Goal: Feedback & Contribution: Contribute content

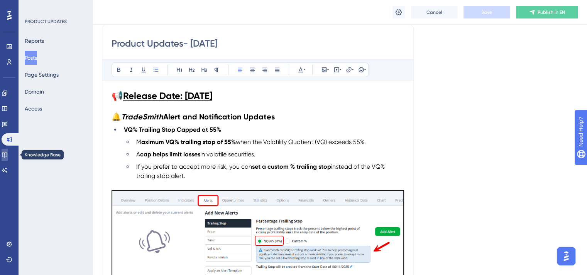
click at [6, 154] on link at bounding box center [5, 155] width 6 height 12
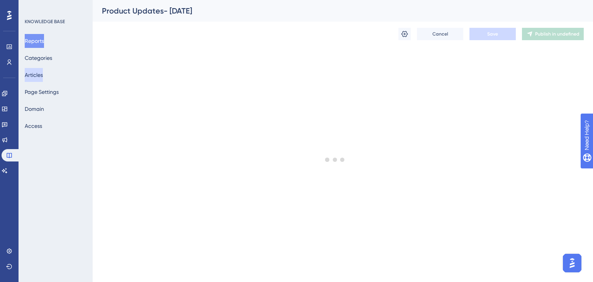
click at [42, 69] on button "Articles" at bounding box center [34, 75] width 18 height 14
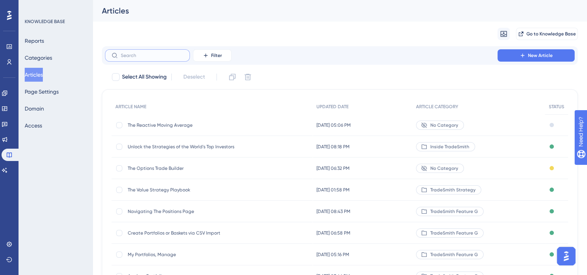
click at [140, 53] on input "text" at bounding box center [152, 55] width 63 height 5
type input "navigating"
click at [183, 252] on span "Navigating The Positions Page" at bounding box center [189, 255] width 123 height 6
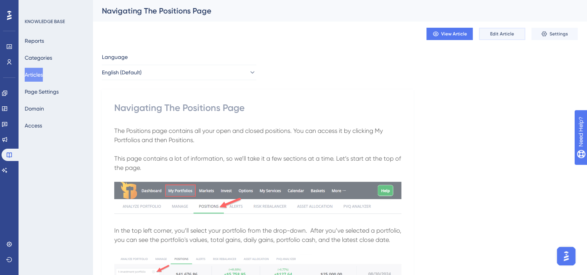
click at [504, 36] on span "Edit Article" at bounding box center [502, 34] width 24 height 6
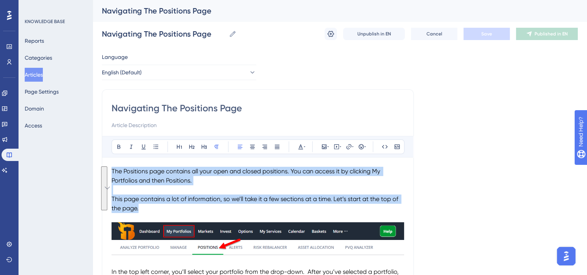
drag, startPoint x: 147, startPoint y: 208, endPoint x: 103, endPoint y: 172, distance: 57.4
copy div "The Positions page contains all your open and closed positions. You can access …"
click at [146, 206] on p "This page contains a lot of information, so we’ll take it a few sections at a t…" at bounding box center [258, 204] width 292 height 19
click at [143, 209] on p "This page contains a lot of information, so we’ll take it a few sections at a t…" at bounding box center [258, 204] width 292 height 19
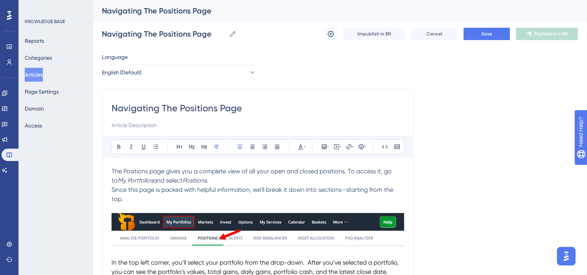
click at [112, 188] on span "Since this page is packed with helpful information, we’ll break it down into se…" at bounding box center [253, 194] width 283 height 17
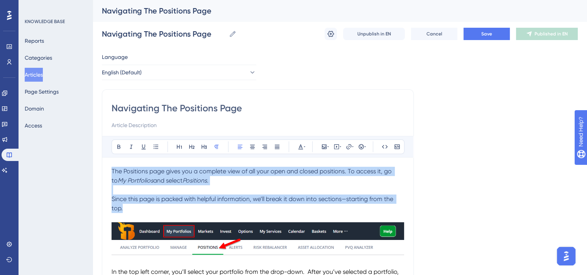
click at [300, 149] on icon at bounding box center [300, 147] width 6 height 6
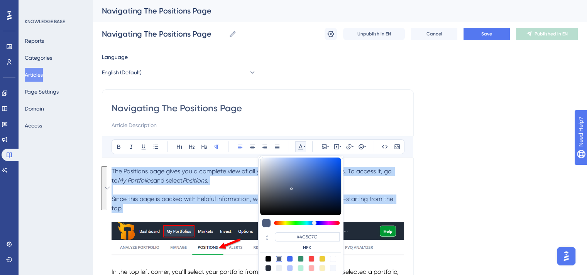
scroll to position [8, 0]
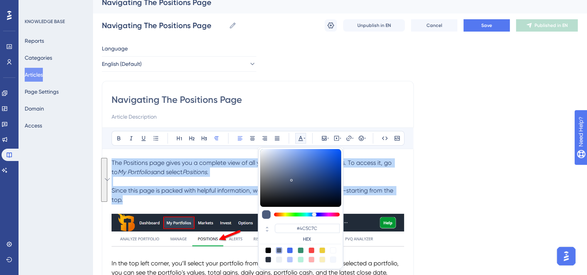
click at [270, 250] on div at bounding box center [268, 251] width 6 height 6
type input "#000000"
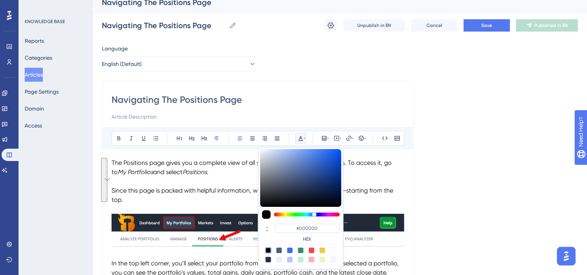
click at [237, 211] on p "To enrich screen reader interactions, please activate Accessibility in Grammarl…" at bounding box center [258, 209] width 292 height 9
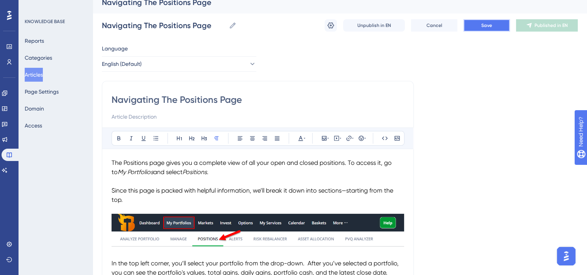
click at [475, 24] on button "Save" at bounding box center [486, 25] width 46 height 12
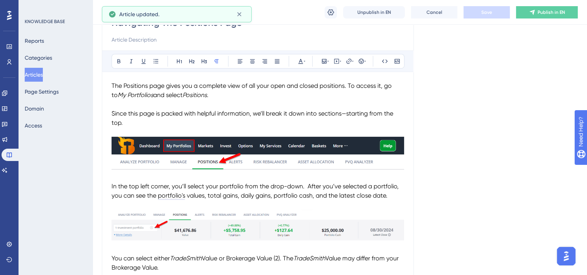
scroll to position [86, 0]
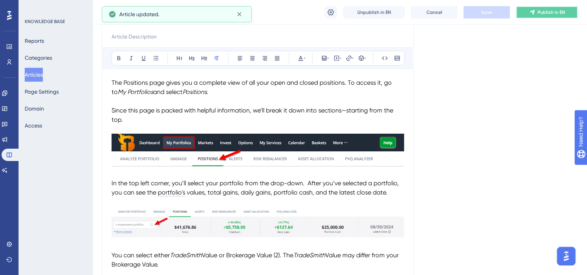
click at [531, 13] on icon at bounding box center [532, 12] width 6 height 6
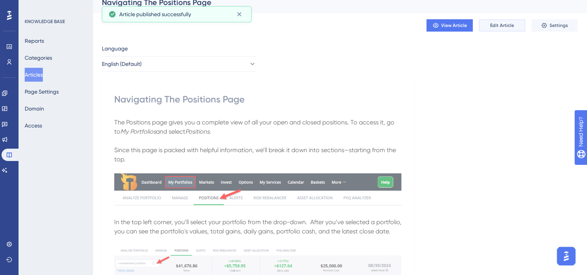
click at [495, 27] on span "Edit Article" at bounding box center [502, 25] width 24 height 6
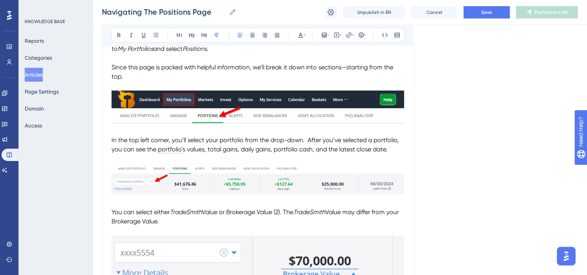
scroll to position [116, 0]
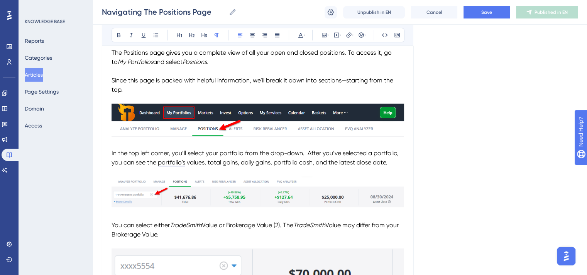
click at [230, 120] on img "To enrich screen reader interactions, please activate Accessibility in Grammarl…" at bounding box center [258, 120] width 292 height 33
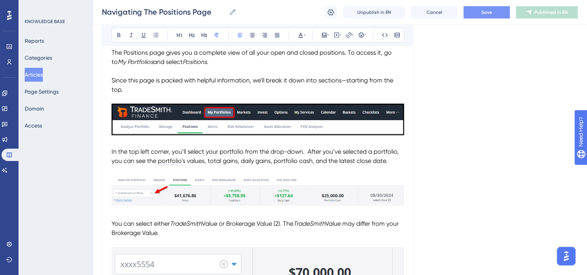
click at [490, 10] on span "Save" at bounding box center [486, 12] width 11 height 6
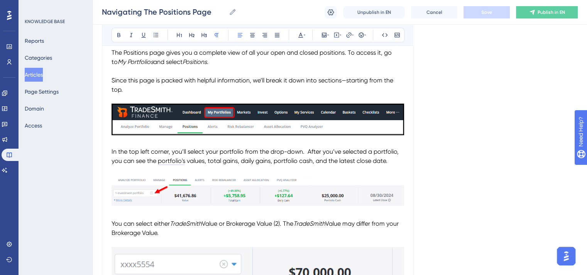
scroll to position [154, 0]
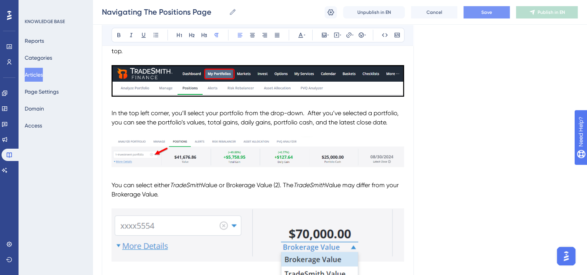
click at [218, 154] on img "To enrich screen reader interactions, please activate Accessibility in Grammarl…" at bounding box center [258, 153] width 292 height 32
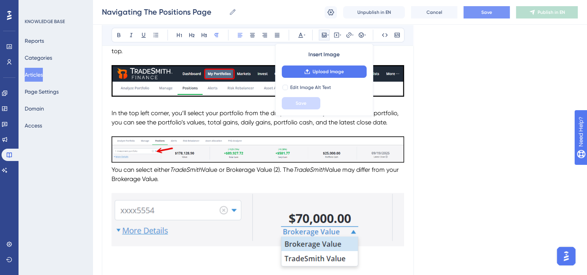
click at [224, 182] on p "You can select either TradeSmith Value or Brokerage Value (2). The TradeSmith V…" at bounding box center [258, 175] width 292 height 19
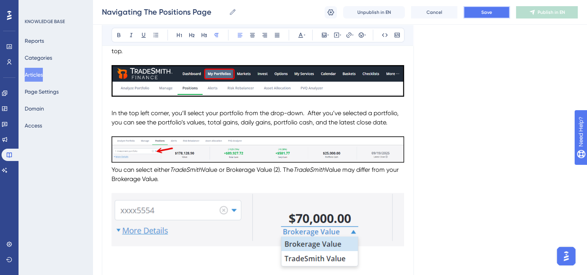
click at [482, 12] on span "Save" at bounding box center [486, 12] width 11 height 6
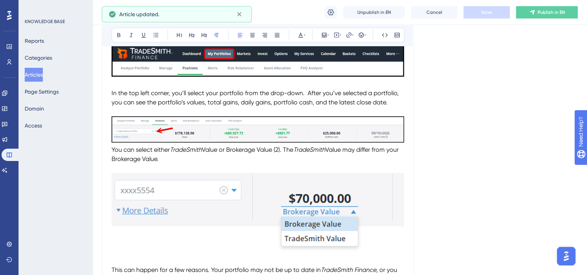
scroll to position [193, 0]
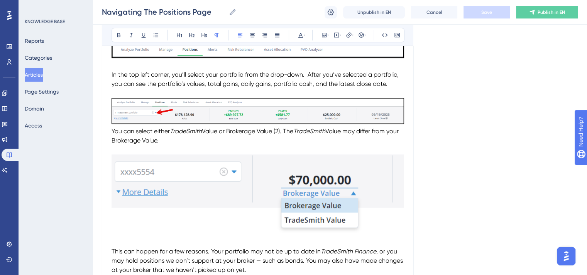
click at [113, 130] on span "You can select either" at bounding box center [141, 131] width 58 height 7
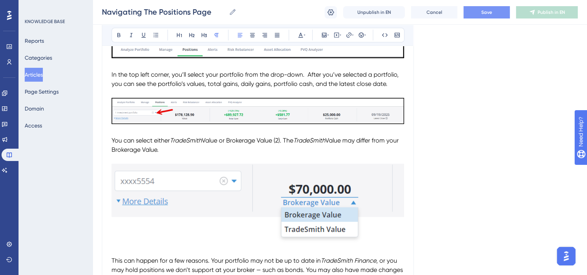
drag, startPoint x: 177, startPoint y: 150, endPoint x: 108, endPoint y: 143, distance: 69.5
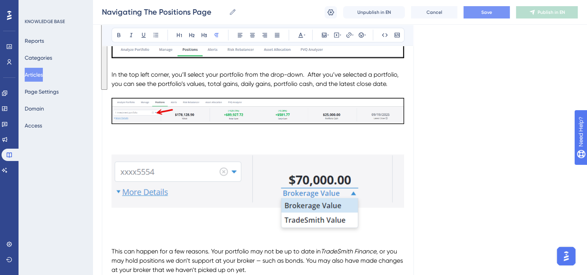
click at [224, 168] on img "To enrich screen reader interactions, please activate Accessibility in Grammarl…" at bounding box center [258, 195] width 292 height 81
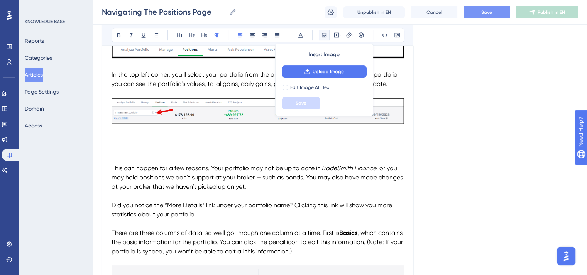
click at [112, 166] on span "This can happen for a few reasons. Your portfolio may not be up to date in" at bounding box center [216, 168] width 209 height 7
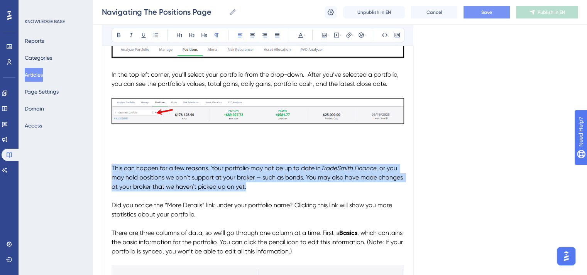
drag, startPoint x: 253, startPoint y: 188, endPoint x: 111, endPoint y: 172, distance: 142.5
click at [112, 172] on p "This can happen for a few reasons. Your portfolio may not be up to date in Trad…" at bounding box center [258, 178] width 292 height 28
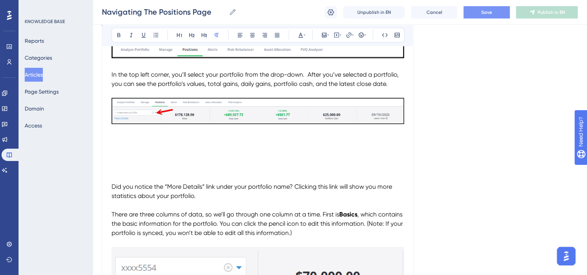
click at [112, 187] on span "Did you notice the “More Details” link under your portfolio name? Clicking this…" at bounding box center [253, 191] width 282 height 17
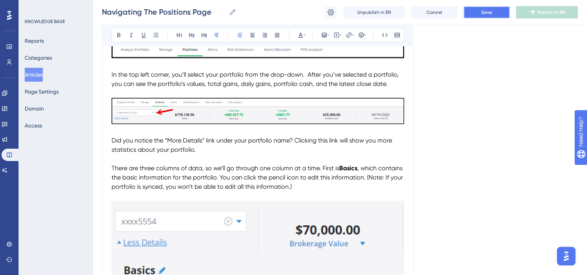
click at [480, 14] on button "Save" at bounding box center [486, 12] width 46 height 12
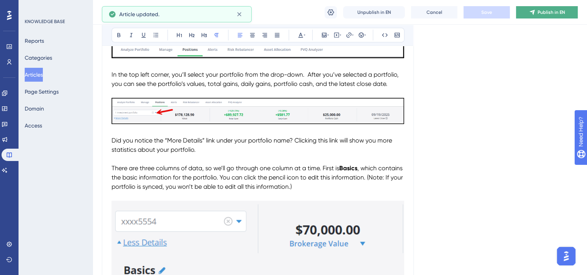
click at [549, 14] on span "Publish in EN" at bounding box center [550, 12] width 27 height 6
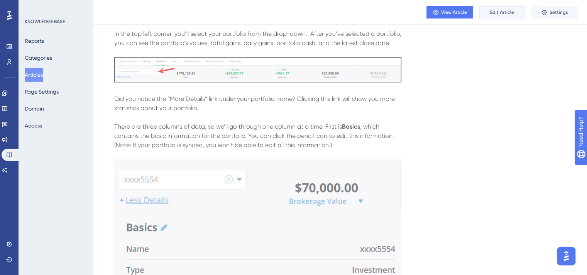
click at [498, 10] on span "Edit Article" at bounding box center [502, 12] width 24 height 6
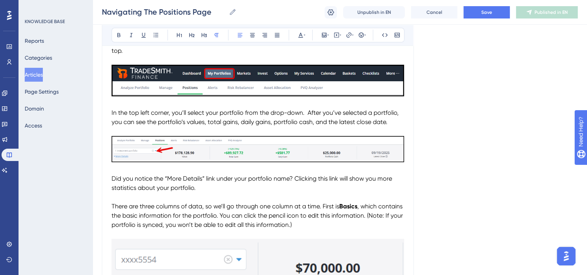
scroll to position [191, 0]
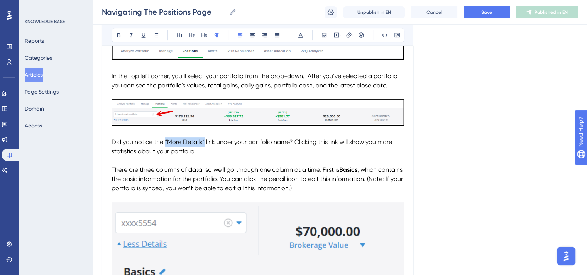
drag, startPoint x: 164, startPoint y: 140, endPoint x: 203, endPoint y: 140, distance: 38.2
click at [203, 140] on span "Did you notice the “More Details” link under your portfolio name? Clicking this…" at bounding box center [253, 147] width 282 height 17
click at [167, 142] on span "Did you notice the “More Details link under your portfolio name? Clicking this …" at bounding box center [252, 147] width 280 height 17
drag, startPoint x: 199, startPoint y: 142, endPoint x: 166, endPoint y: 141, distance: 33.6
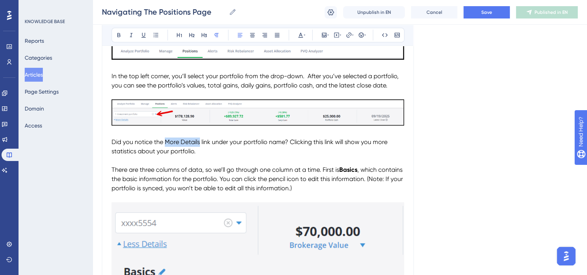
click at [166, 141] on span "Did you notice the More Details link under your portfolio name? Clicking this l…" at bounding box center [250, 147] width 277 height 17
click at [169, 139] on span "Did you notice the More Details link under your portfolio name? Clicking this l…" at bounding box center [250, 147] width 277 height 17
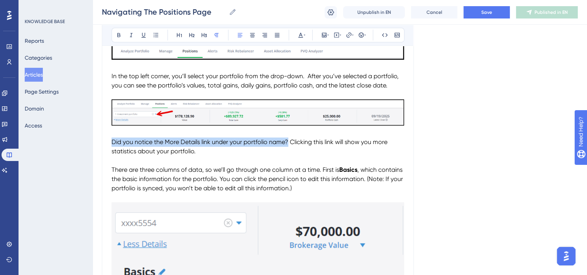
drag, startPoint x: 287, startPoint y: 140, endPoint x: 112, endPoint y: 140, distance: 175.2
click at [112, 140] on span "Did you notice the More Details link under your portfolio name? Clicking this l…" at bounding box center [250, 147] width 277 height 17
click at [121, 33] on icon at bounding box center [119, 35] width 6 height 6
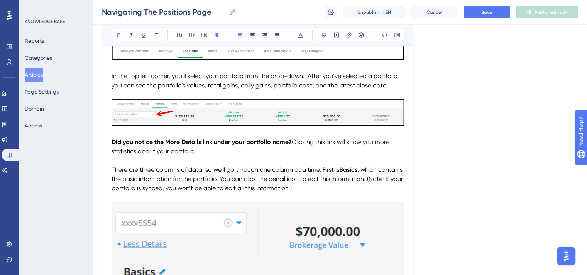
click at [302, 144] on span "Clicking this link will show you more statistics about your portfolio." at bounding box center [251, 147] width 279 height 17
click at [292, 141] on span "Clicking this link will show you more statistics about your portfolio." at bounding box center [251, 147] width 279 height 17
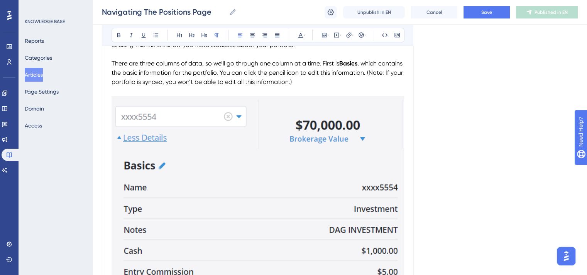
scroll to position [269, 0]
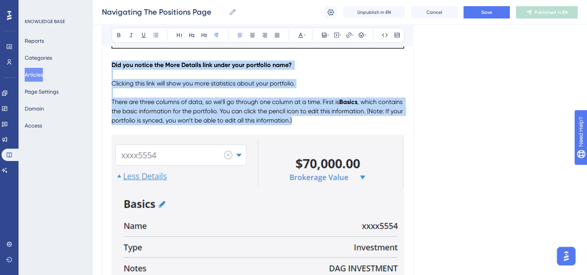
drag, startPoint x: 297, startPoint y: 120, endPoint x: 112, endPoint y: 68, distance: 192.0
copy div "Did you notice the More Details link under your portfolio name? Clicking this l…"
click at [304, 123] on p "There are three columns of data, so we’ll go through one column at a time. Firs…" at bounding box center [258, 112] width 292 height 28
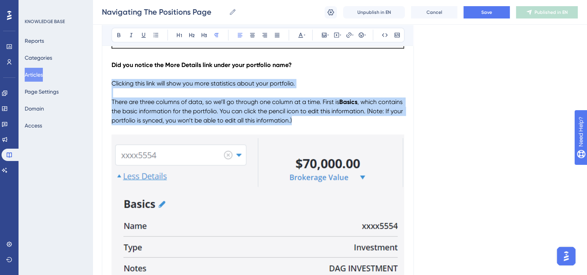
drag, startPoint x: 296, startPoint y: 121, endPoint x: 111, endPoint y: 84, distance: 189.3
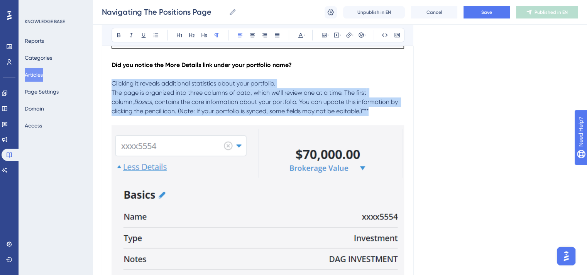
drag, startPoint x: 350, startPoint y: 112, endPoint x: 133, endPoint y: 80, distance: 219.9
click at [300, 36] on icon at bounding box center [300, 35] width 6 height 6
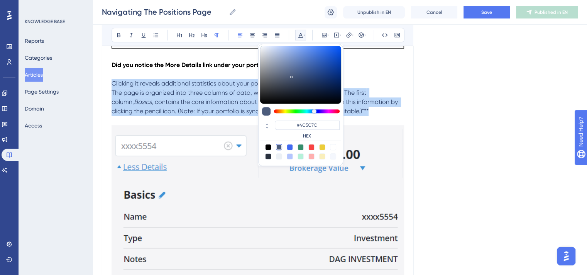
click at [268, 146] on div at bounding box center [268, 147] width 6 height 6
type input "#000000"
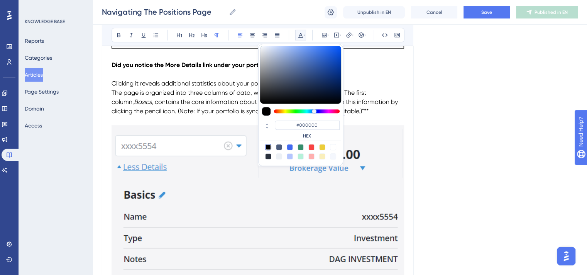
click at [211, 116] on p "To enrich screen reader interactions, please activate Accessibility in Grammarl…" at bounding box center [258, 120] width 292 height 9
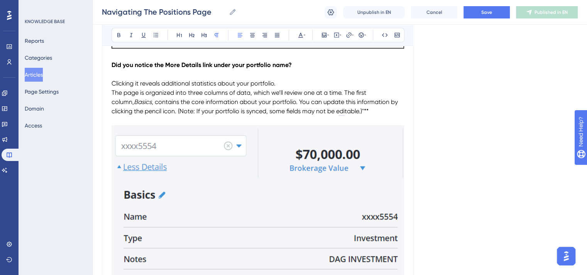
click at [113, 93] on span "The page is organized into three columns of data, which we’ll review one at a t…" at bounding box center [240, 97] width 256 height 17
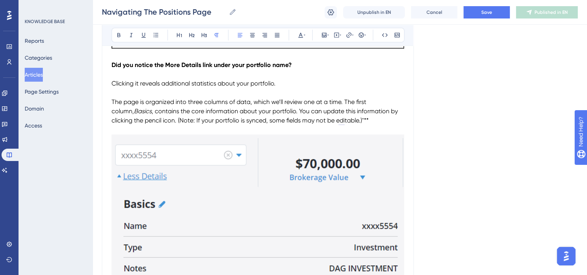
click at [359, 120] on p "The page is organized into three columns of data, which we’ll review one at a t…" at bounding box center [258, 112] width 292 height 28
click at [173, 119] on span ", contains the core information about your portfolio. You can update this infor…" at bounding box center [256, 116] width 288 height 17
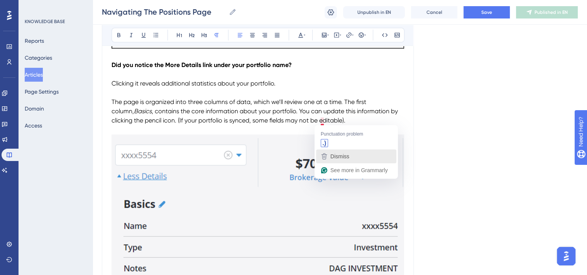
click at [338, 154] on span "Dismiss" at bounding box center [339, 157] width 19 height 6
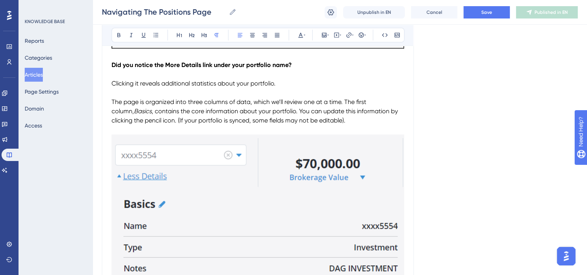
click at [337, 122] on p "The page is organized into three columns of data, which we’ll review one at a t…" at bounding box center [258, 112] width 292 height 28
click at [154, 120] on span ", contains the core information about your portfolio. You can update this infor…" at bounding box center [256, 116] width 288 height 17
drag, startPoint x: 130, startPoint y: 111, endPoint x: 113, endPoint y: 111, distance: 17.0
click at [113, 111] on p "The page is organized into three columns of data, which we’ll review one at a t…" at bounding box center [258, 112] width 292 height 28
click at [118, 33] on icon at bounding box center [118, 35] width 3 height 4
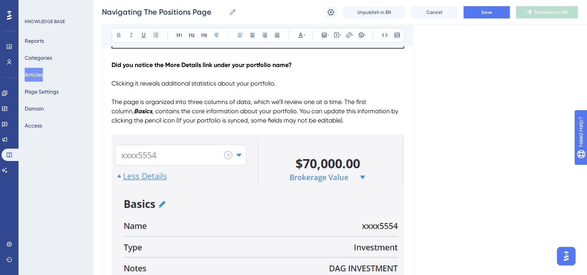
click at [188, 113] on span ", contains the core information about your portfolio. You can update this infor…" at bounding box center [256, 116] width 288 height 17
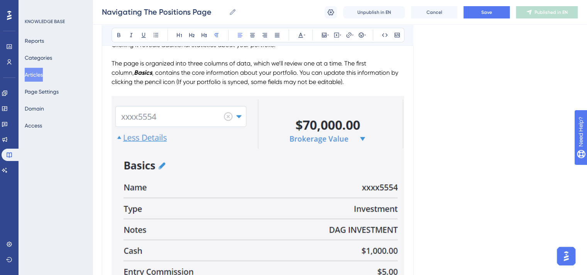
click at [232, 196] on img "To enrich screen reader interactions, please activate Accessibility in Grammarl…" at bounding box center [258, 253] width 292 height 315
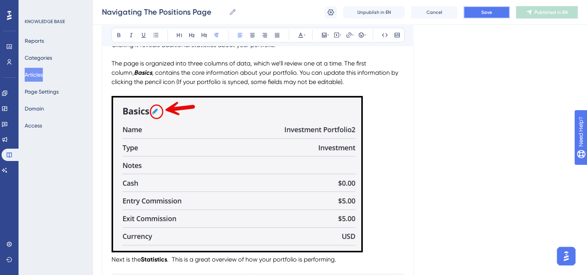
click at [476, 7] on button "Save" at bounding box center [486, 12] width 46 height 12
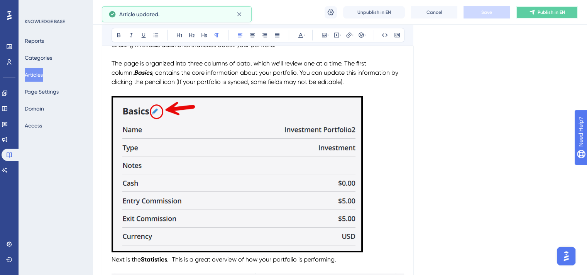
click at [534, 13] on icon at bounding box center [532, 12] width 6 height 6
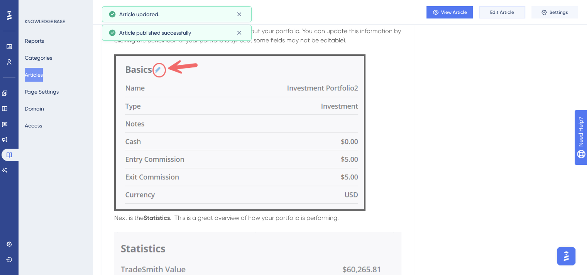
click at [510, 11] on span "Edit Article" at bounding box center [502, 12] width 24 height 6
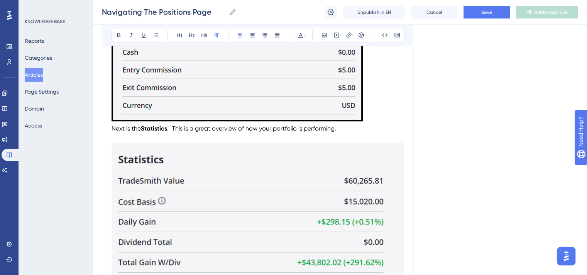
scroll to position [463, 0]
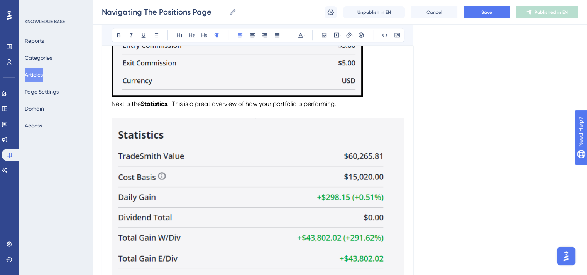
click at [112, 102] on span "Next is the" at bounding box center [126, 103] width 29 height 7
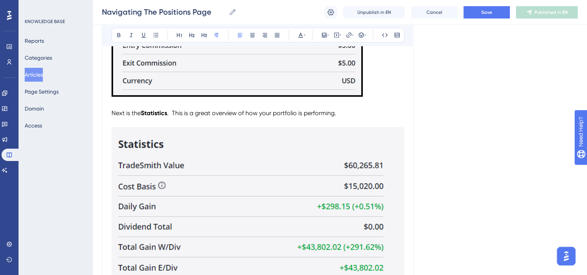
click at [174, 112] on span ". This is a great overview of how your portfolio is performing." at bounding box center [251, 113] width 169 height 7
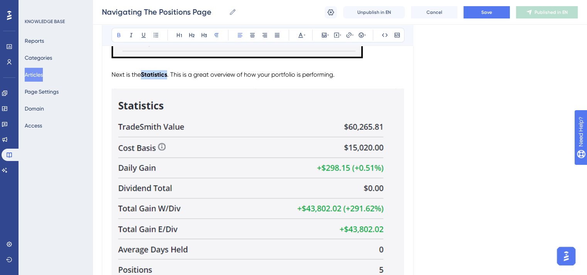
drag, startPoint x: 168, startPoint y: 74, endPoint x: 144, endPoint y: 74, distance: 23.9
click at [144, 74] on strong "Statistics" at bounding box center [154, 74] width 26 height 7
click at [132, 35] on icon at bounding box center [131, 35] width 6 height 6
click at [202, 65] on p "To enrich screen reader interactions, please activate Accessibility in Grammarl…" at bounding box center [258, 65] width 292 height 9
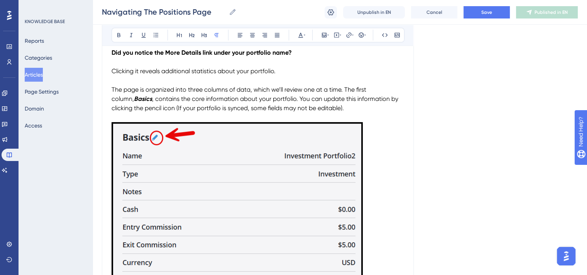
scroll to position [231, 0]
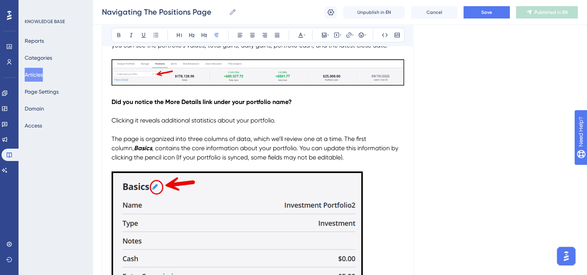
click at [281, 121] on p "Clicking it reveals additional statistics about your portfolio." at bounding box center [258, 120] width 292 height 9
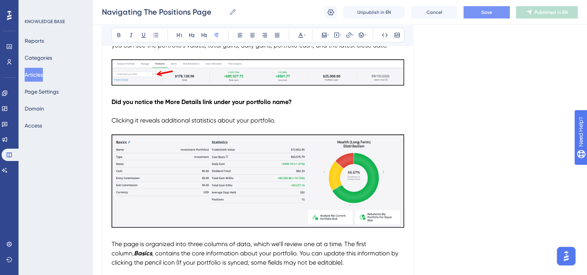
click at [480, 10] on button "Save" at bounding box center [486, 12] width 46 height 12
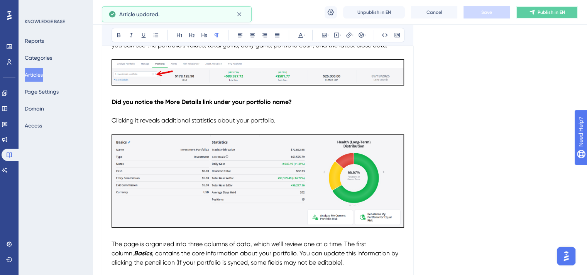
click at [538, 12] on span "Publish in EN" at bounding box center [550, 12] width 27 height 6
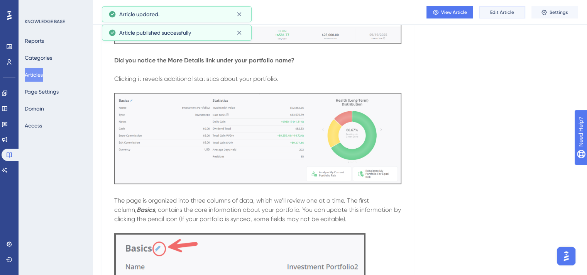
click at [509, 12] on span "Edit Article" at bounding box center [502, 12] width 24 height 6
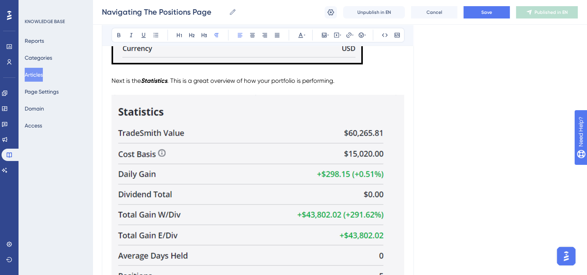
scroll to position [593, 0]
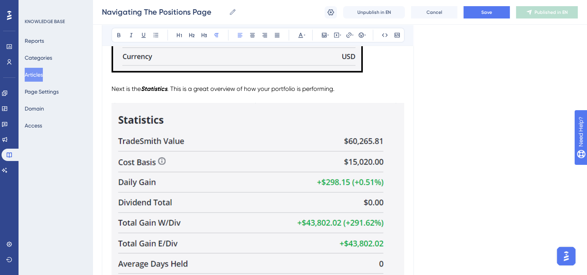
click at [317, 136] on img "To enrich screen reader interactions, please activate Accessibility in Grammarl…" at bounding box center [258, 201] width 292 height 197
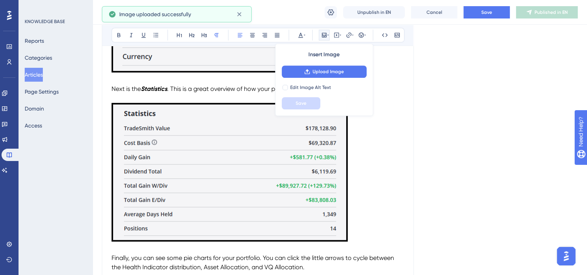
click at [357, 179] on p "To enrich screen reader interactions, please activate Accessibility in Grammarl…" at bounding box center [258, 174] width 292 height 142
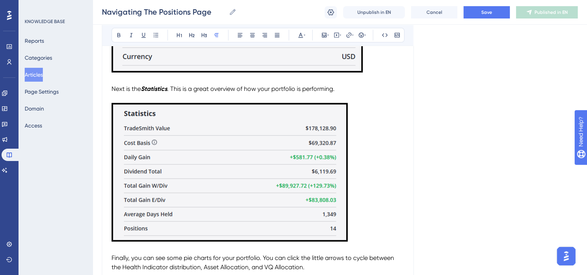
click at [329, 230] on img "To enrich screen reader interactions, please activate Accessibility in Grammarl…" at bounding box center [230, 172] width 236 height 139
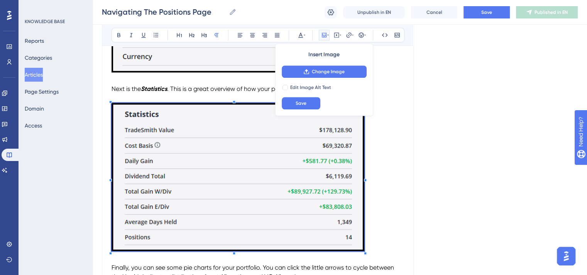
click at [388, 224] on p "To enrich screen reader interactions, please activate Accessibility in Grammarl…" at bounding box center [258, 178] width 292 height 151
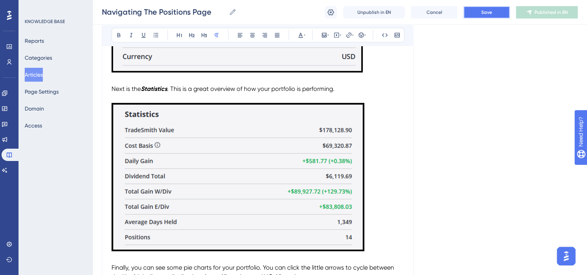
click at [497, 13] on button "Save" at bounding box center [486, 12] width 46 height 12
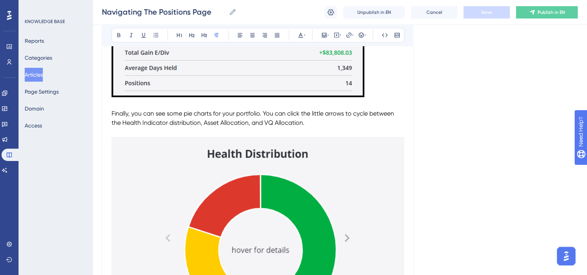
scroll to position [786, 0]
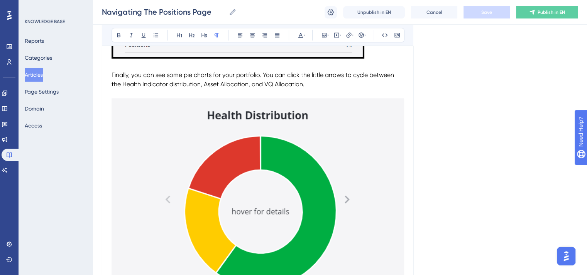
click at [169, 84] on span "Finally, you can see some pie charts for your portfolio. You can click the litt…" at bounding box center [254, 79] width 284 height 17
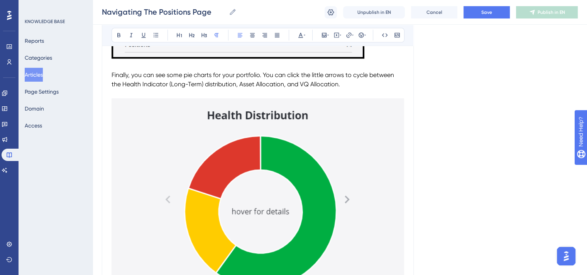
click at [299, 83] on span "Finally, you can see some pie charts for your portfolio. You can click the litt…" at bounding box center [254, 79] width 284 height 17
click at [328, 86] on span "Finally, you can see some pie charts for your portfolio. You can click the litt…" at bounding box center [254, 79] width 284 height 17
click at [284, 85] on span "Finally, you can see some pie charts for your portfolio. You can click the litt…" at bounding box center [254, 79] width 284 height 17
click at [296, 83] on span "Finally, you can see some pie charts for your portfolio. You can click the litt…" at bounding box center [254, 79] width 284 height 17
click at [384, 84] on span "Finally, you can see some pie charts for your portfolio. You can click the litt…" at bounding box center [254, 79] width 284 height 17
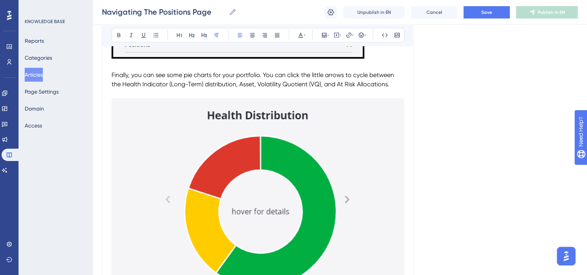
click at [201, 173] on img "To enrich screen reader interactions, please activate Accessibility in Grammarl…" at bounding box center [258, 231] width 292 height 266
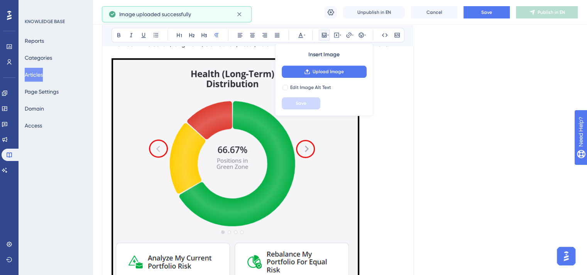
scroll to position [863, 0]
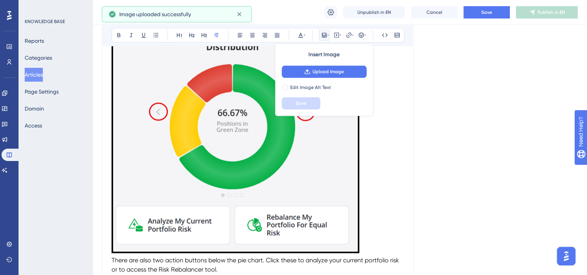
click at [280, 172] on img "To enrich screen reader interactions, please activate Accessibility in Grammarl…" at bounding box center [236, 137] width 248 height 232
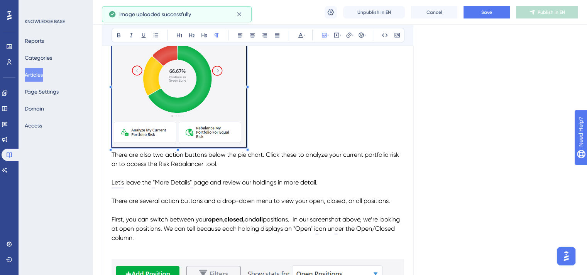
click at [247, 184] on div "The Positions page gives you a complete view of all your open and closed positi…" at bounding box center [258, 241] width 292 height 1880
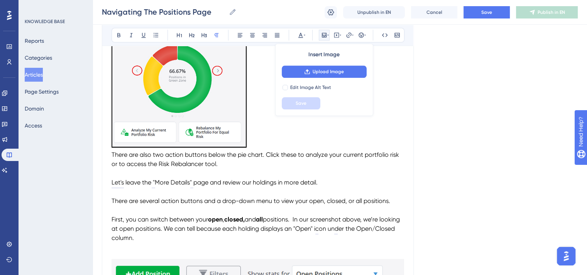
click at [272, 134] on p "To enrich screen reader interactions, please activate Accessibility in Grammarl…" at bounding box center [258, 85] width 292 height 129
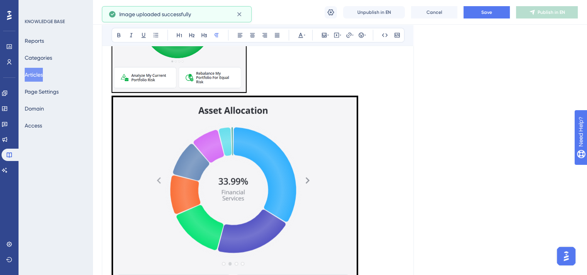
scroll to position [978, 0]
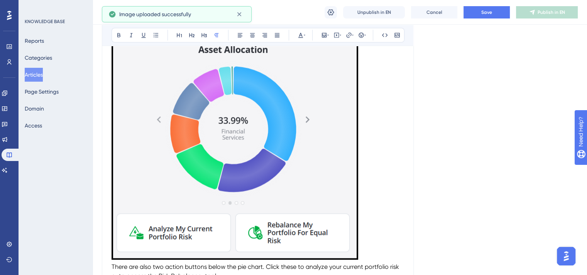
click at [311, 169] on img "To enrich screen reader interactions, please activate Accessibility in Grammarl…" at bounding box center [235, 147] width 247 height 225
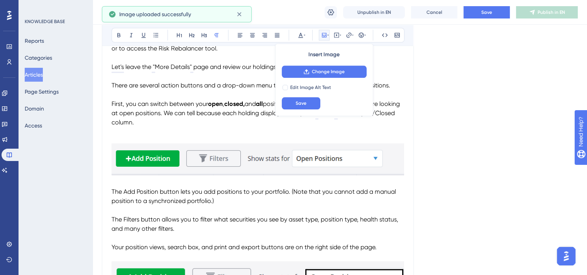
click at [262, 180] on div "The Positions page gives you a complete view of all your open and closed positi…" at bounding box center [258, 119] width 292 height 1891
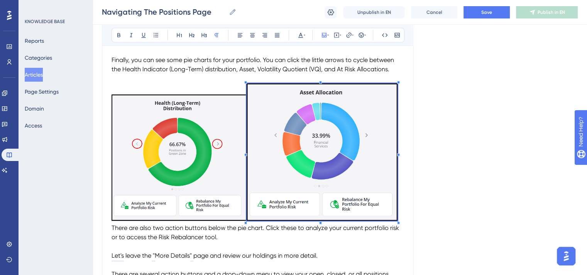
scroll to position [797, 0]
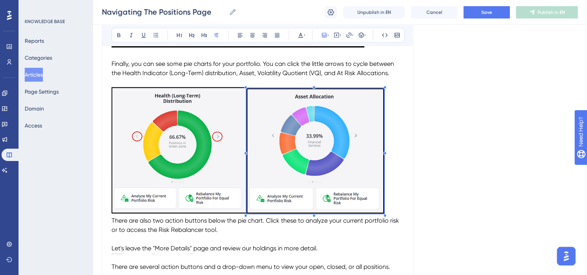
click at [384, 91] on p "To enrich screen reader interactions, please activate Accessibility in Grammarl…" at bounding box center [258, 151] width 292 height 129
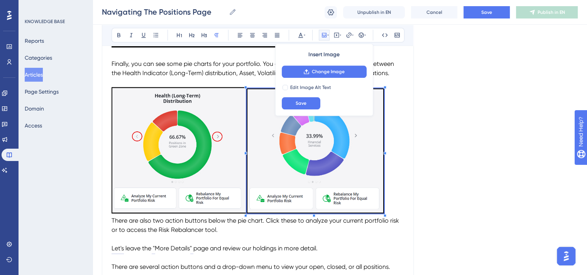
click at [406, 90] on div "Navigating The Positions Page Bold Italic Underline Bullet Point Heading 1 Head…" at bounding box center [258, 273] width 312 height 1967
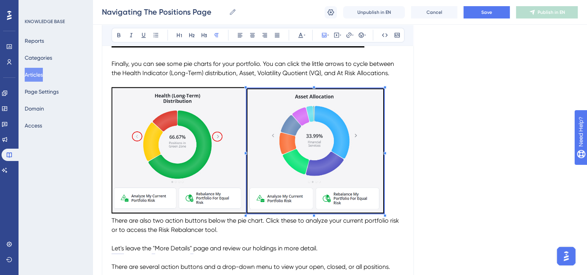
click at [395, 92] on p "To enrich screen reader interactions, please activate Accessibility in Grammarl…" at bounding box center [258, 151] width 292 height 129
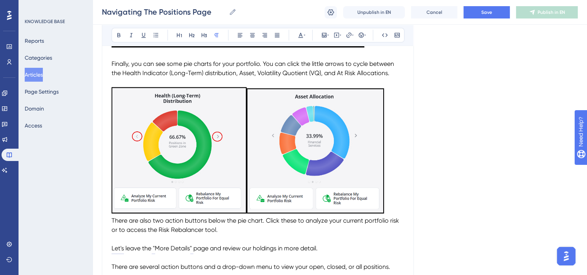
click at [375, 95] on img "To enrich screen reader interactions, please activate Accessibility in Grammarl…" at bounding box center [315, 150] width 137 height 125
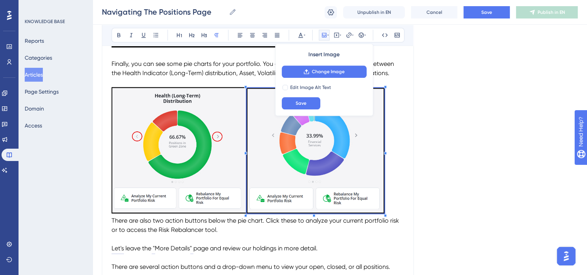
click at [385, 86] on div "To enrich screen reader interactions, please activate Accessibility in Grammarl…" at bounding box center [385, 87] width 3 height 3
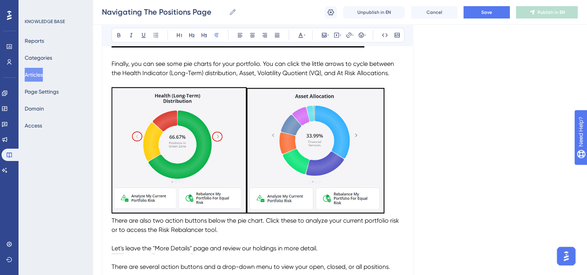
click at [392, 84] on p "To enrich screen reader interactions, please activate Accessibility in Grammarl…" at bounding box center [258, 82] width 292 height 9
click at [480, 12] on button "Save" at bounding box center [486, 12] width 46 height 12
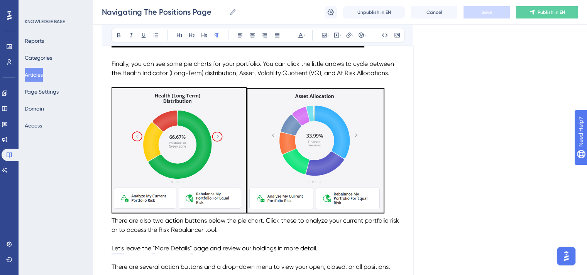
click at [395, 172] on p "To enrich screen reader interactions, please activate Accessibility in Grammarl…" at bounding box center [258, 151] width 292 height 129
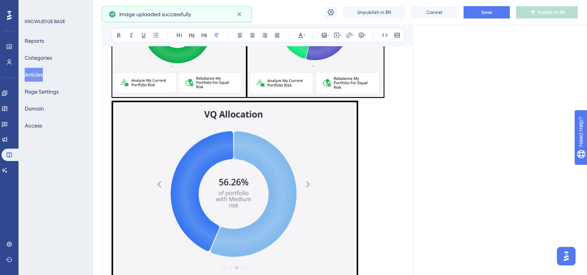
scroll to position [990, 0]
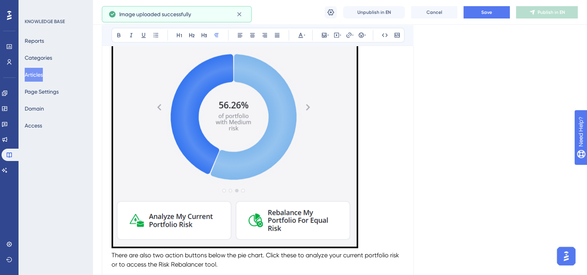
click at [346, 191] on img "To enrich screen reader interactions, please activate Accessibility in Grammarl…" at bounding box center [235, 136] width 247 height 225
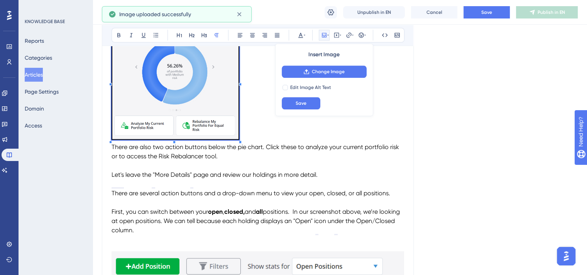
click at [239, 176] on div "The Positions page gives you a complete view of all your open and closed positi…" at bounding box center [258, 173] width 292 height 1999
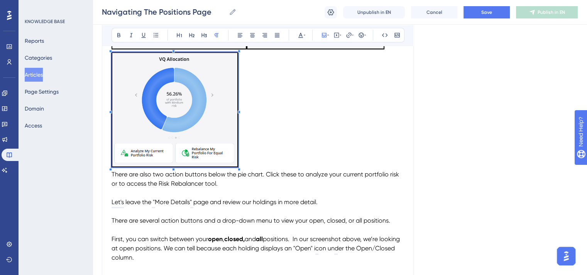
scroll to position [912, 0]
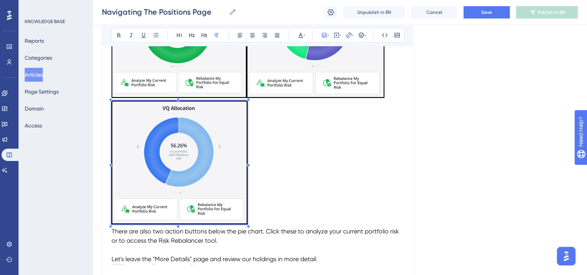
click at [247, 223] on p "To enrich screen reader interactions, please activate Accessibility in Grammarl…" at bounding box center [258, 164] width 292 height 127
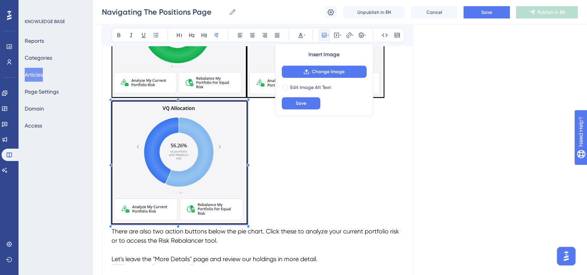
click at [280, 194] on p "To enrich screen reader interactions, please activate Accessibility in Grammarl…" at bounding box center [258, 164] width 292 height 127
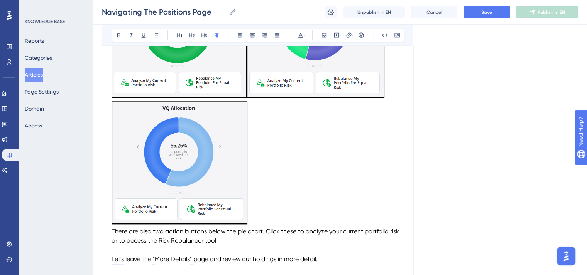
click at [296, 188] on p "To enrich screen reader interactions, please activate Accessibility in Grammarl…" at bounding box center [258, 164] width 292 height 127
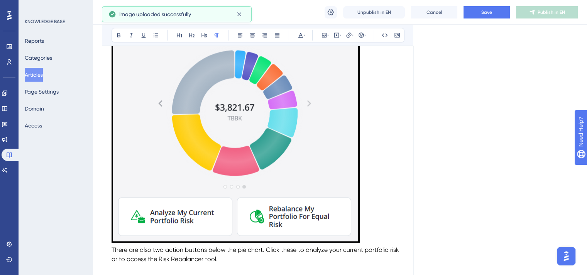
scroll to position [1144, 0]
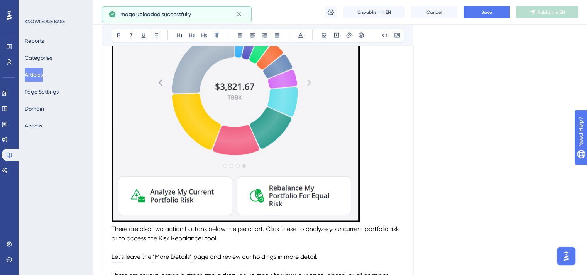
click at [309, 179] on img "To enrich screen reader interactions, please activate Accessibility in Grammarl…" at bounding box center [236, 109] width 248 height 226
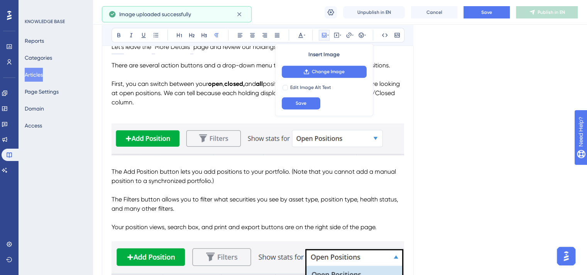
click at [264, 135] on div "The Positions page gives you a complete view of all your open and closed positi…" at bounding box center [258, 34] width 292 height 2023
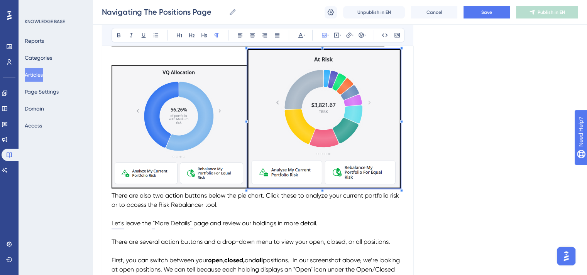
scroll to position [948, 0]
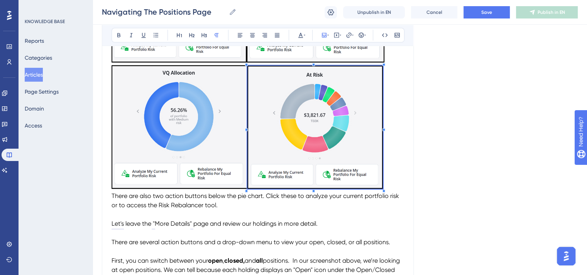
click at [384, 198] on div "The Positions page gives you a complete view of all your open and closed positi…" at bounding box center [258, 219] width 292 height 2007
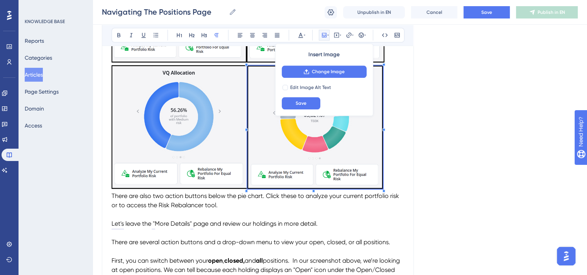
click at [399, 207] on p "There are also two action buttons below the pie chart. Click these to analyze y…" at bounding box center [258, 201] width 292 height 19
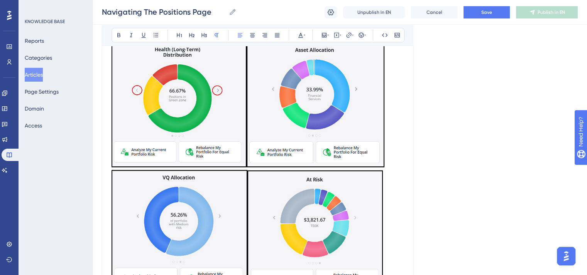
scroll to position [832, 0]
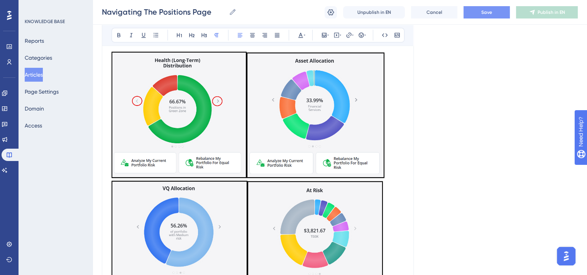
click at [486, 13] on span "Save" at bounding box center [486, 12] width 11 height 6
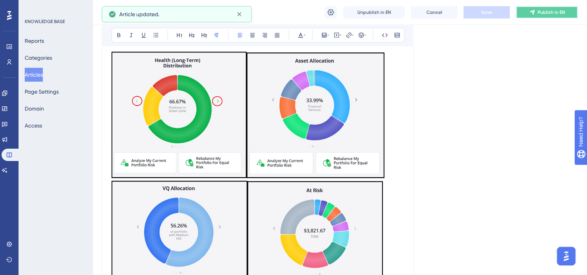
click at [539, 14] on span "Publish in EN" at bounding box center [550, 12] width 27 height 6
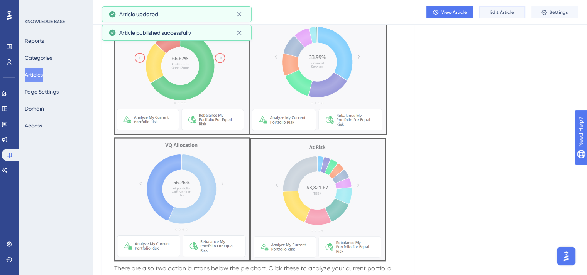
click at [497, 9] on span "Edit Article" at bounding box center [502, 12] width 24 height 6
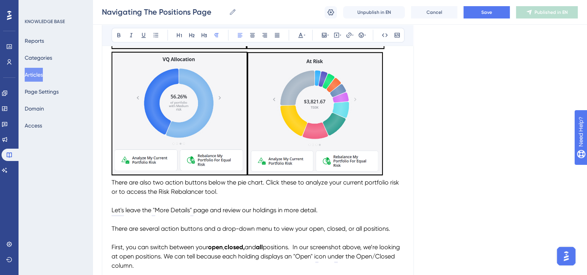
scroll to position [972, 0]
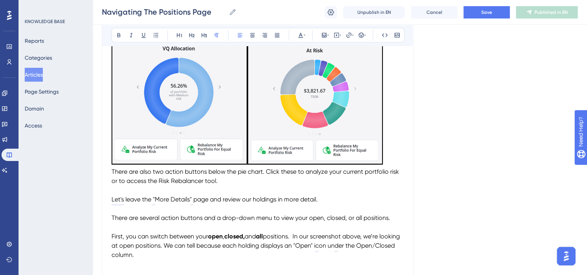
click at [112, 171] on span "There are also two action buttons below the pie chart. Click these to analyze y…" at bounding box center [256, 176] width 289 height 17
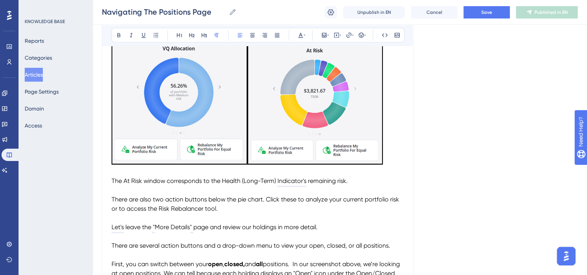
click at [355, 181] on p "The At Risk window corresponds to the Health (Long-Term) Indicator's remaining …" at bounding box center [258, 181] width 292 height 9
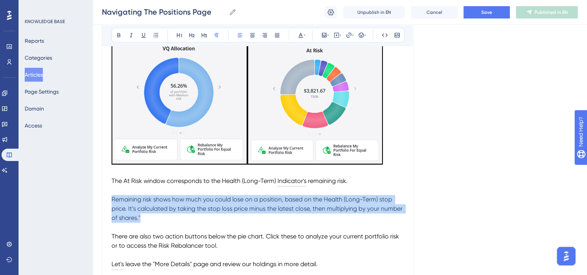
drag, startPoint x: 147, startPoint y: 220, endPoint x: 107, endPoint y: 199, distance: 44.5
click at [107, 199] on div "Performance Users Engagement Widgets Feedback Product Updates Knowledge Base AI…" at bounding box center [293, 186] width 587 height 2316
click at [304, 35] on icon at bounding box center [305, 35] width 2 height 6
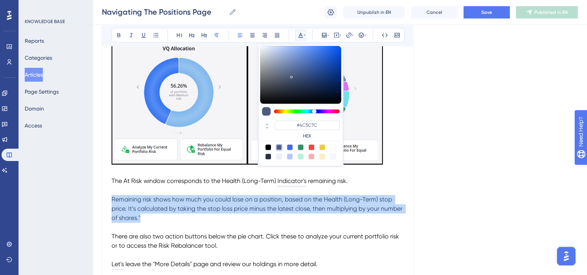
click at [266, 145] on div at bounding box center [268, 147] width 6 height 6
type input "#000000"
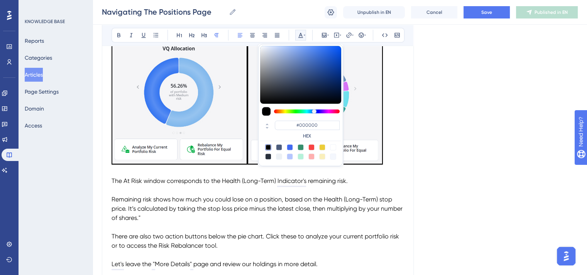
click at [265, 226] on p "To enrich screen reader interactions, please activate Accessibility in Grammarl…" at bounding box center [258, 227] width 292 height 9
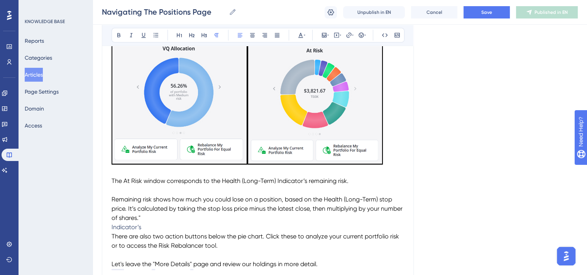
click at [250, 199] on span "Remaining risk shows how much you could lose on a position, based on the Health…" at bounding box center [258, 209] width 292 height 26
drag, startPoint x: 144, startPoint y: 227, endPoint x: 162, endPoint y: 224, distance: 18.8
click at [144, 227] on p "Indicator’s" at bounding box center [258, 227] width 292 height 9
drag, startPoint x: 112, startPoint y: 199, endPoint x: 152, endPoint y: 199, distance: 39.4
click at [152, 199] on span "Remaining risk shows how much you could lose on a position, based on the Health…" at bounding box center [258, 209] width 292 height 26
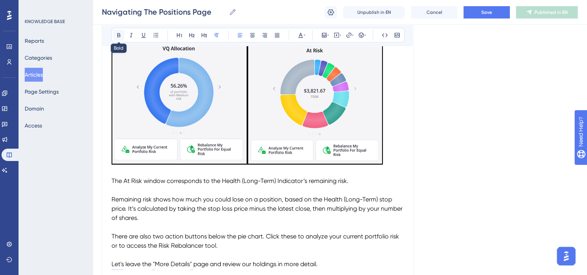
click at [116, 35] on icon at bounding box center [119, 35] width 6 height 6
click at [245, 203] on span "shows how much you could lose on a position, based on the Health (Long-Term) st…" at bounding box center [258, 209] width 292 height 26
click at [478, 13] on button "Save" at bounding box center [486, 12] width 46 height 12
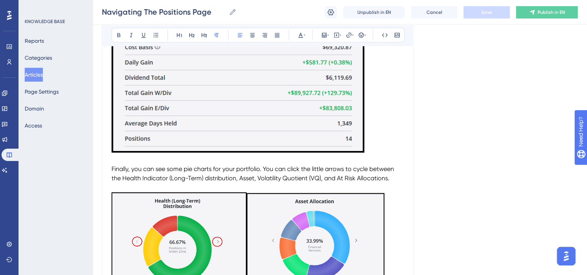
scroll to position [702, 0]
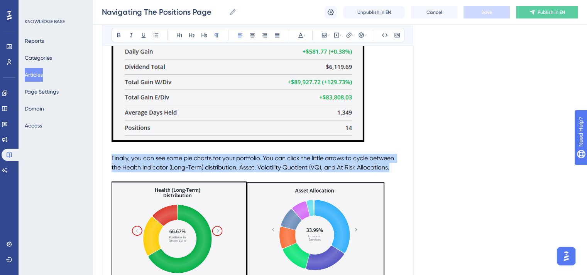
drag, startPoint x: 373, startPoint y: 167, endPoint x: 113, endPoint y: 160, distance: 260.9
click at [113, 160] on p "Finally, you can see some pie charts for your portfolio. You can click the litt…" at bounding box center [258, 163] width 292 height 19
copy span "Finally, you can see some pie charts for your portfolio. You can click the litt…"
click at [168, 155] on p "Finally, you can see some pie charts for your portfolio. You can click the litt…" at bounding box center [258, 163] width 292 height 19
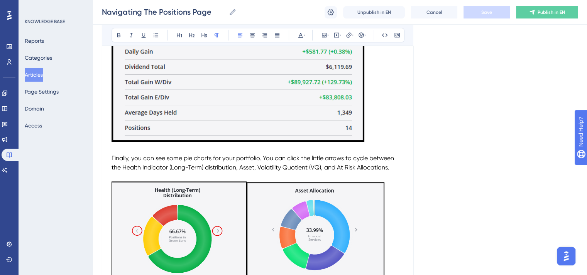
click at [185, 159] on span "Finally, you can see some pie charts for your portfolio. You can click the litt…" at bounding box center [254, 163] width 284 height 17
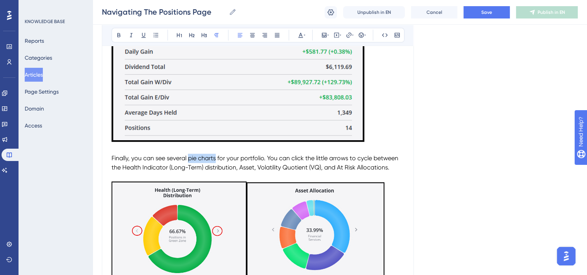
drag, startPoint x: 188, startPoint y: 159, endPoint x: 216, endPoint y: 159, distance: 27.4
click at [216, 159] on span "Finally, you can see several pie charts for your portfolio. You can click the l…" at bounding box center [256, 163] width 288 height 17
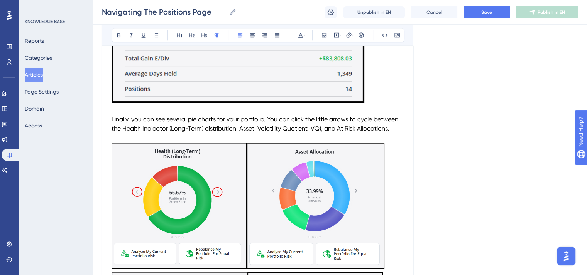
scroll to position [779, 0]
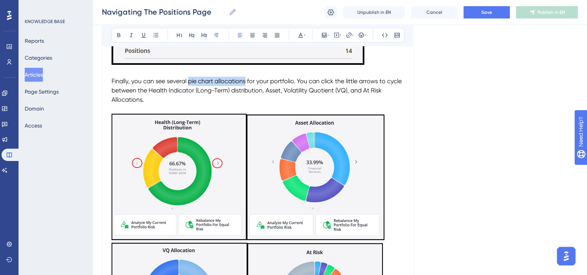
drag, startPoint x: 189, startPoint y: 83, endPoint x: 245, endPoint y: 83, distance: 56.7
click at [245, 83] on span "Finally, you can see several pie chart allocations for your portfolio. You can …" at bounding box center [258, 91] width 292 height 26
click at [118, 34] on icon at bounding box center [119, 35] width 6 height 6
click at [247, 113] on p "To enrich screen reader interactions, please activate Accessibility in Grammarl…" at bounding box center [258, 109] width 292 height 9
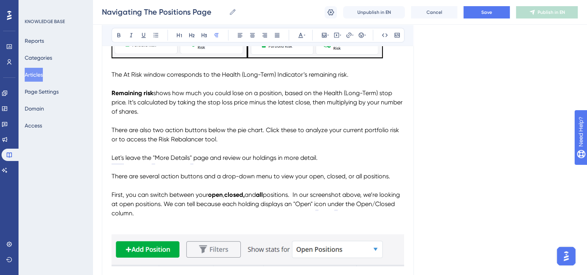
scroll to position [1127, 0]
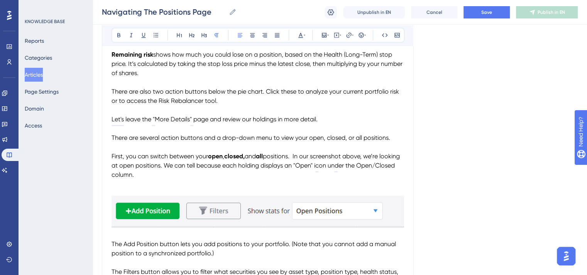
drag, startPoint x: 182, startPoint y: 177, endPoint x: 113, endPoint y: 88, distance: 112.2
click at [113, 88] on div "The Positions page gives you a complete view of all your open and closed positi…" at bounding box center [258, 77] width 292 height 2081
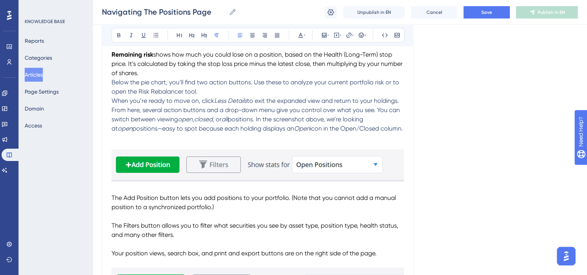
click at [112, 84] on span "Below the pie chart, you’ll find two action buttons. Use these to analyze your …" at bounding box center [256, 87] width 289 height 17
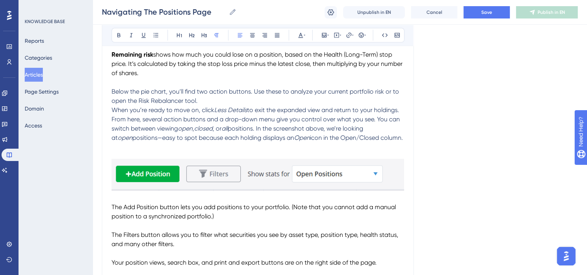
click at [112, 111] on span "When you’re ready to move on, click" at bounding box center [163, 109] width 103 height 7
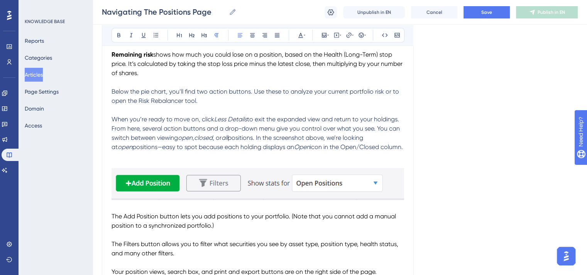
click at [112, 131] on span "From here, several action buttons and a drop-down menu give you control over wh…" at bounding box center [257, 133] width 290 height 17
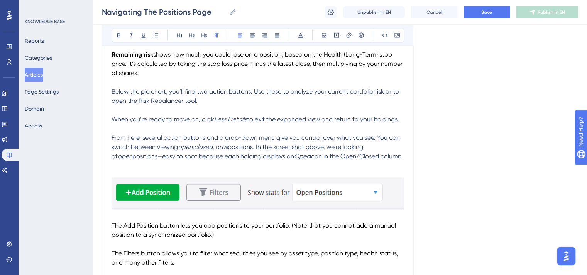
drag, startPoint x: 393, startPoint y: 161, endPoint x: 108, endPoint y: 96, distance: 291.6
click at [108, 96] on div "Performance Users Engagement Widgets Feedback Product Updates Knowledge Base AI…" at bounding box center [293, 26] width 587 height 2307
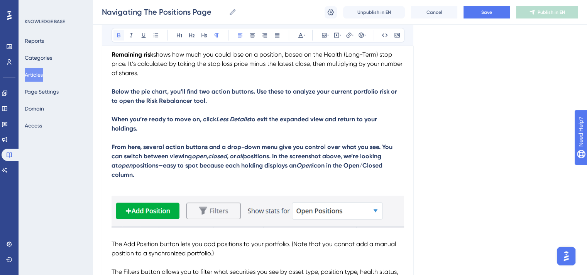
click at [117, 33] on icon at bounding box center [118, 35] width 3 height 4
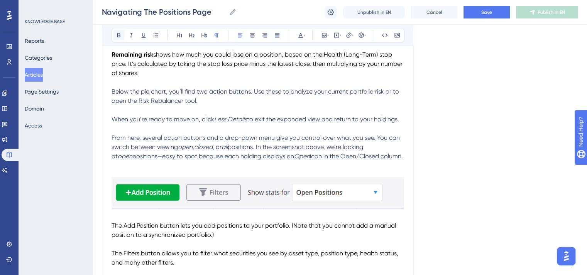
click at [117, 34] on icon at bounding box center [118, 35] width 3 height 4
click at [303, 34] on icon at bounding box center [300, 35] width 6 height 6
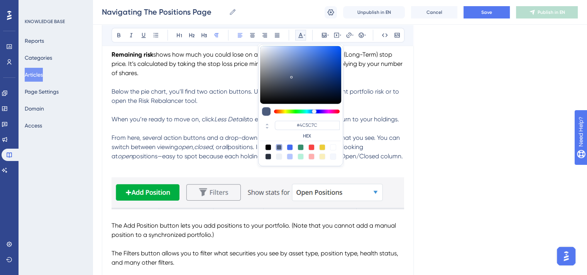
click at [266, 146] on div at bounding box center [268, 147] width 6 height 6
type input "#000000"
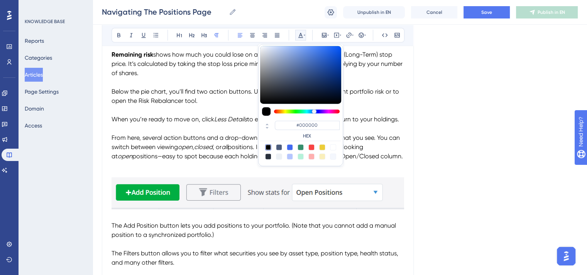
click at [235, 108] on p "To enrich screen reader interactions, please activate Accessibility in Grammarl…" at bounding box center [258, 110] width 292 height 9
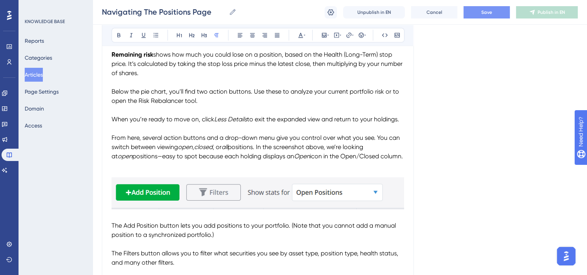
click at [477, 15] on button "Save" at bounding box center [486, 12] width 46 height 12
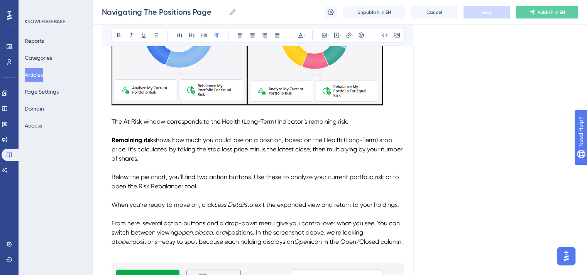
scroll to position [1088, 0]
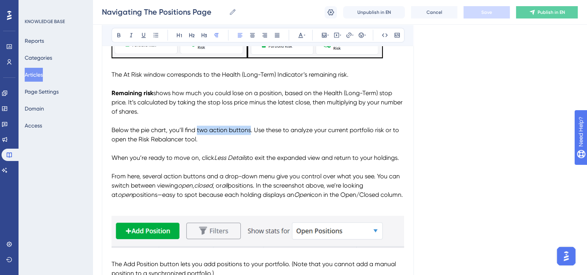
drag, startPoint x: 198, startPoint y: 132, endPoint x: 251, endPoint y: 133, distance: 52.9
click at [251, 133] on span "Below the pie chart, you’ll find two action buttons. Use these to analyze your …" at bounding box center [256, 135] width 289 height 17
click at [119, 34] on icon at bounding box center [119, 35] width 6 height 6
click at [269, 139] on p "Below the pie chart, you’ll find two action buttons . Use these to analyze your…" at bounding box center [258, 135] width 292 height 19
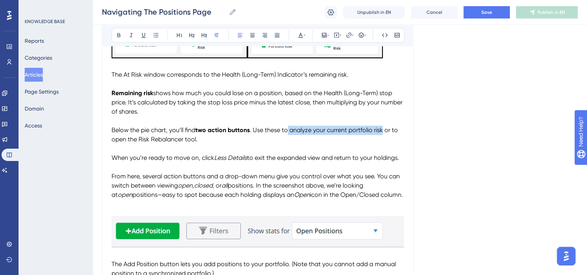
drag, startPoint x: 290, startPoint y: 133, endPoint x: 383, endPoint y: 136, distance: 93.0
click at [383, 136] on span ". Use these to analyze your current portfolio risk or to open the Risk Rebalanc…" at bounding box center [256, 135] width 288 height 17
click at [119, 36] on icon at bounding box center [119, 35] width 6 height 6
click at [278, 147] on p "To enrich screen reader interactions, please activate Accessibility in Grammarl…" at bounding box center [258, 148] width 292 height 9
drag, startPoint x: 138, startPoint y: 142, endPoint x: 198, endPoint y: 144, distance: 59.4
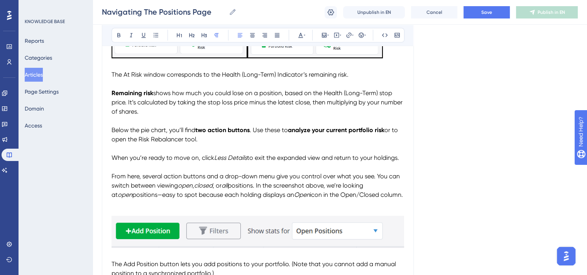
click at [198, 144] on p "Below the pie chart, you’ll find two action buttons . Use these to analyze your…" at bounding box center [258, 135] width 292 height 19
click at [122, 36] on button at bounding box center [118, 35] width 11 height 11
click at [260, 166] on p "To enrich screen reader interactions, please activate Accessibility in Grammarl…" at bounding box center [258, 167] width 292 height 9
click at [480, 13] on button "Save" at bounding box center [486, 12] width 46 height 12
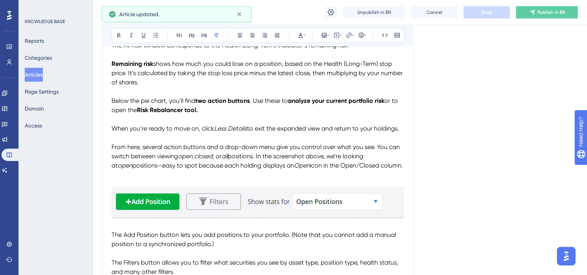
scroll to position [1127, 0]
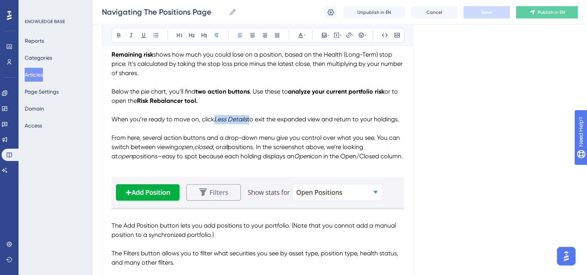
drag, startPoint x: 248, startPoint y: 123, endPoint x: 215, endPoint y: 123, distance: 33.2
click at [215, 123] on p "When you’re ready to move on, click Less Details to exit the expanded view and …" at bounding box center [258, 119] width 292 height 9
click at [117, 33] on icon at bounding box center [118, 35] width 3 height 4
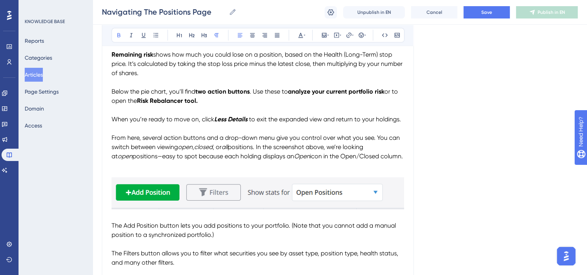
click at [228, 133] on p "To enrich screen reader interactions, please activate Accessibility in Grammarl…" at bounding box center [258, 128] width 292 height 9
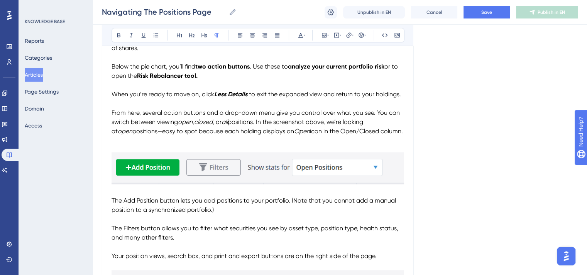
scroll to position [1165, 0]
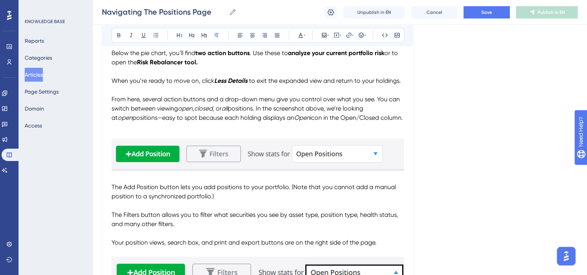
click at [264, 112] on span "positions. In the screenshot above, we’re looking at" at bounding box center [238, 113] width 253 height 17
click at [263, 112] on span "positions. In the screenshot above, we’re looking at" at bounding box center [238, 113] width 253 height 17
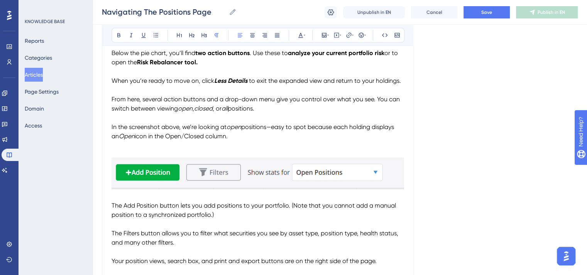
click at [267, 110] on p "From here, several action buttons and a drop-down menu give you control over wh…" at bounding box center [258, 104] width 292 height 19
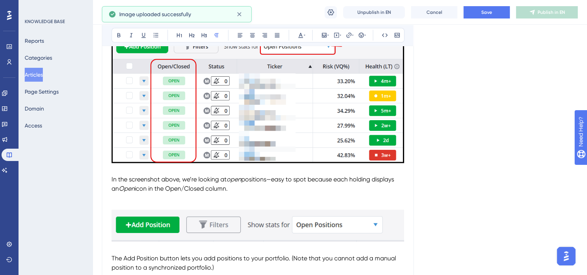
scroll to position [1281, 0]
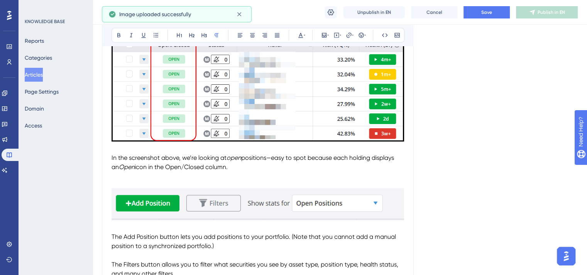
click at [201, 209] on img "To enrich screen reader interactions, please activate Accessibility in Grammarl…" at bounding box center [258, 200] width 292 height 39
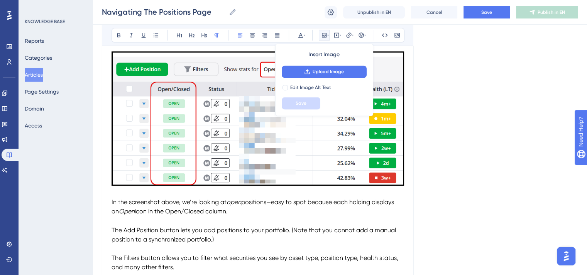
scroll to position [1204, 0]
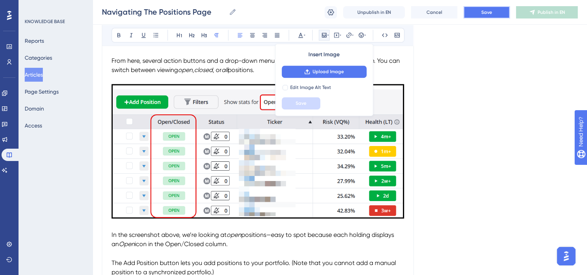
click at [476, 16] on button "Save" at bounding box center [486, 12] width 46 height 12
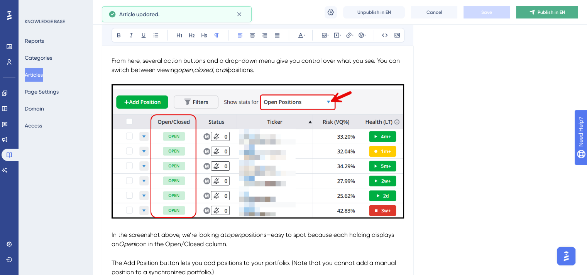
click at [529, 10] on icon at bounding box center [532, 12] width 6 height 6
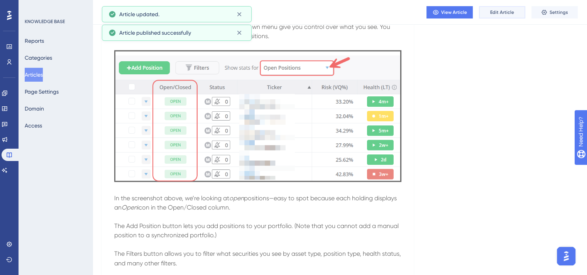
click at [502, 11] on span "Edit Article" at bounding box center [502, 12] width 24 height 6
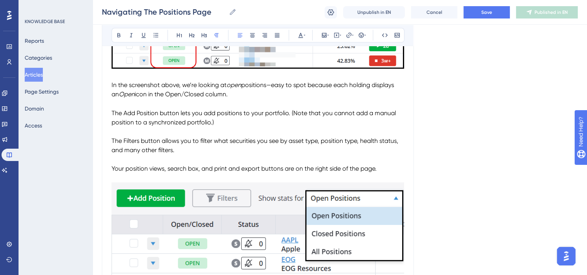
scroll to position [1371, 0]
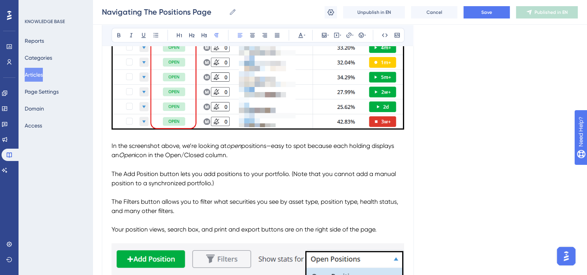
scroll to position [1333, 0]
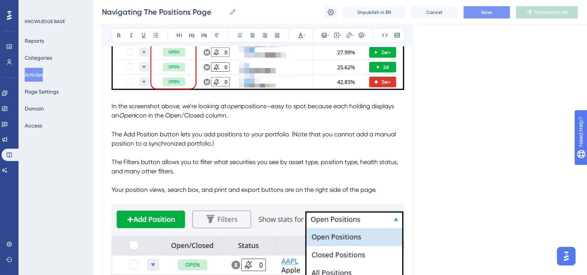
click at [492, 11] on span "Save" at bounding box center [486, 12] width 11 height 6
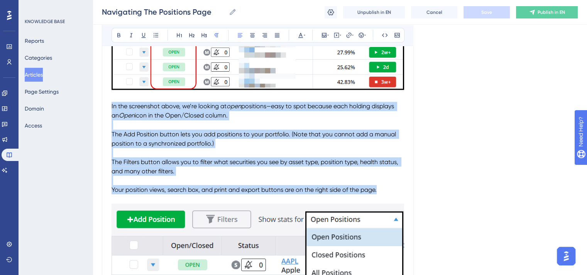
drag, startPoint x: 385, startPoint y: 193, endPoint x: 110, endPoint y: 108, distance: 287.5
click at [180, 166] on span "The Filters button allows you to filter what securities you see by asset type, …" at bounding box center [256, 166] width 288 height 17
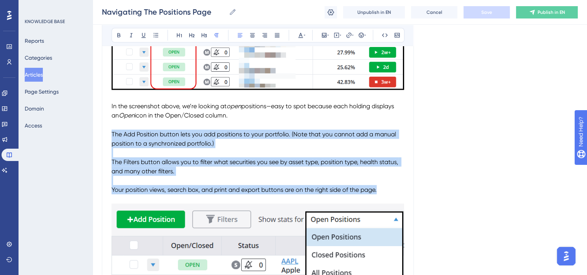
drag, startPoint x: 383, startPoint y: 193, endPoint x: 111, endPoint y: 134, distance: 277.9
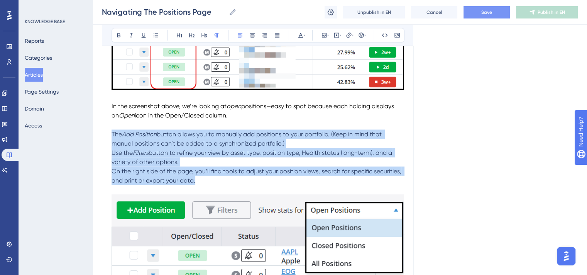
drag, startPoint x: 199, startPoint y: 181, endPoint x: 112, endPoint y: 136, distance: 97.8
click at [299, 33] on icon at bounding box center [300, 35] width 6 height 6
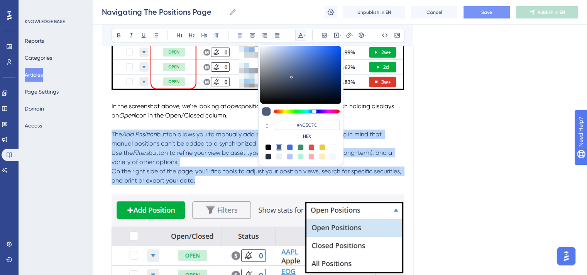
click at [268, 147] on div at bounding box center [268, 147] width 6 height 6
type input "#000000"
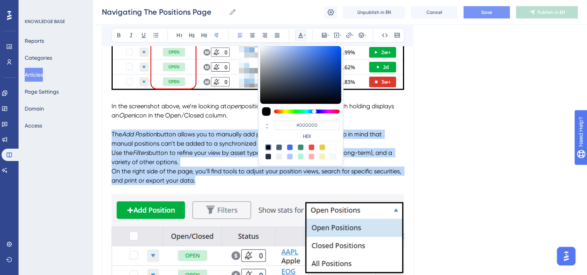
click at [245, 180] on p "On the right side of the page, you’ll find tools to adjust your position views,…" at bounding box center [258, 176] width 292 height 19
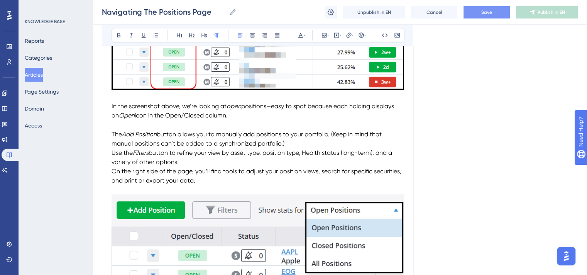
click at [113, 173] on span "On the right side of the page, you’ll find tools to adjust your position views,…" at bounding box center [257, 175] width 291 height 17
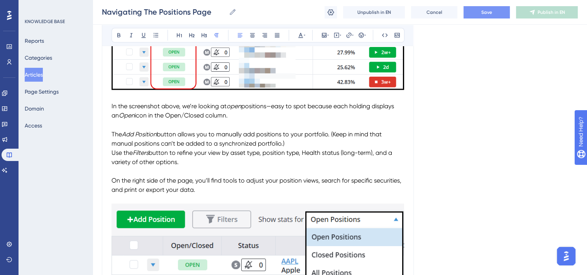
click at [112, 152] on span "Use the" at bounding box center [122, 152] width 21 height 7
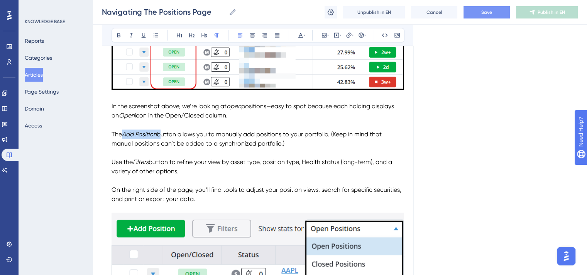
drag, startPoint x: 124, startPoint y: 137, endPoint x: 159, endPoint y: 138, distance: 35.1
click at [159, 138] on p "The Add Position button allows you to manually add positions to your portfolio.…" at bounding box center [258, 139] width 292 height 19
click at [119, 34] on icon at bounding box center [119, 35] width 6 height 6
click at [211, 176] on p "Use the Filters button to refine your view by asset type, position type, Health…" at bounding box center [258, 166] width 292 height 19
drag, startPoint x: 133, startPoint y: 167, endPoint x: 152, endPoint y: 167, distance: 18.9
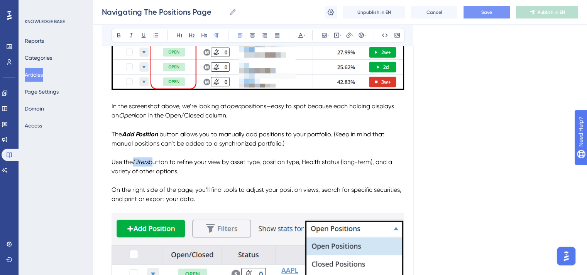
click at [152, 167] on p "Use the Filters button to refine your view by asset type, position type, Health…" at bounding box center [258, 166] width 292 height 19
click at [119, 34] on icon at bounding box center [119, 35] width 6 height 6
click at [206, 165] on span "button to refine your view by asset type, position type, Health status (long-te…" at bounding box center [254, 166] width 285 height 17
click at [489, 15] on span "Save" at bounding box center [486, 12] width 11 height 6
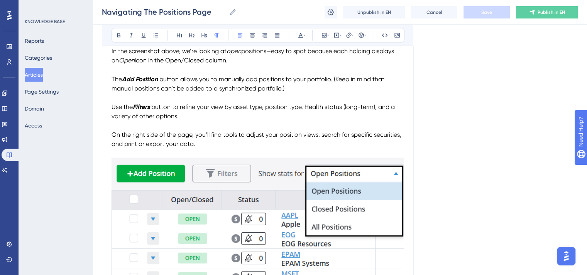
scroll to position [1448, 0]
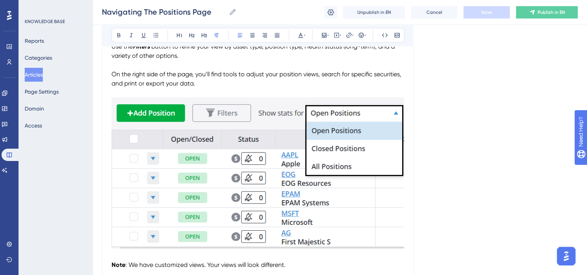
click at [296, 194] on img "To enrich screen reader interactions, please activate Accessibility in Grammarl…" at bounding box center [258, 172] width 292 height 151
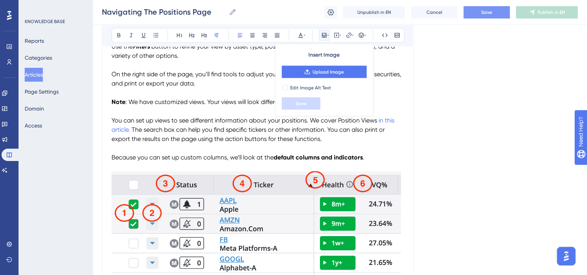
click at [194, 122] on span "You can set up views to see different information about your positions. We cove…" at bounding box center [244, 120] width 265 height 7
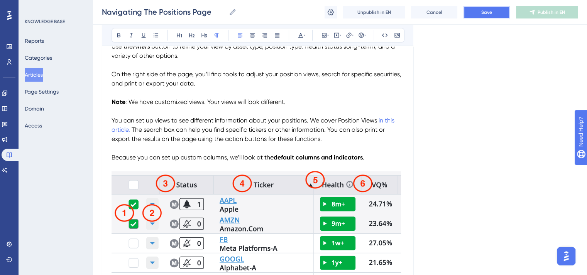
click at [496, 13] on button "Save" at bounding box center [486, 12] width 46 height 12
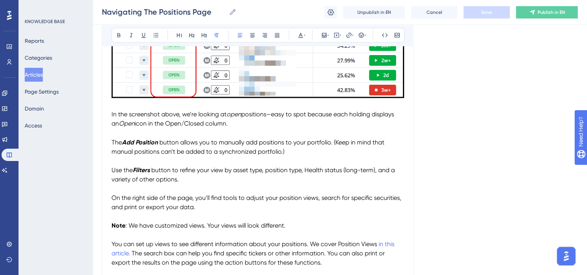
scroll to position [1371, 0]
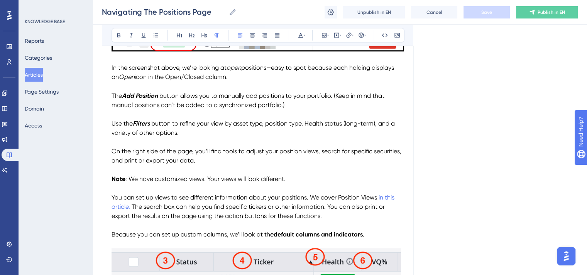
click at [200, 164] on p "On the right side of the page, you’ll find tools to adjust your position views,…" at bounding box center [258, 156] width 292 height 19
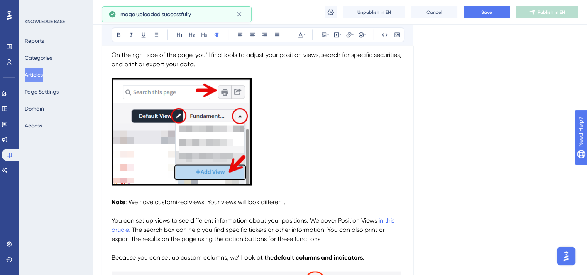
scroll to position [1487, 0]
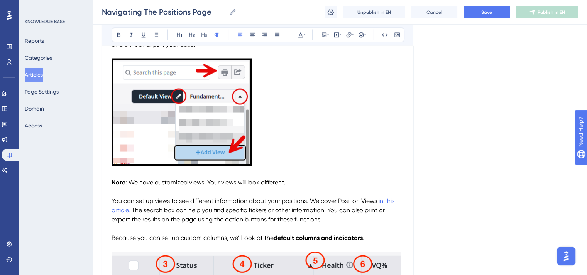
drag, startPoint x: 295, startPoint y: 185, endPoint x: 277, endPoint y: 186, distance: 18.1
click at [277, 186] on p "Note : We have customized views. Your views will look different." at bounding box center [258, 182] width 292 height 9
click at [287, 186] on p "Note : We have customized views. Your views will look different." at bounding box center [258, 182] width 292 height 9
click at [289, 187] on p "Note : We have customized views. Your views will look different." at bounding box center [258, 182] width 292 height 9
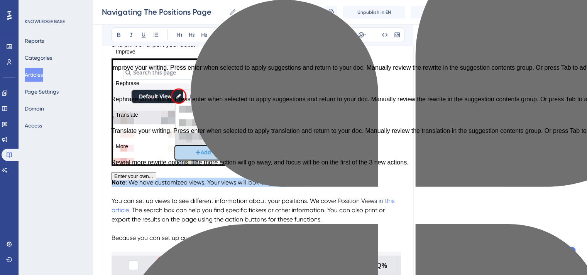
drag, startPoint x: 287, startPoint y: 187, endPoint x: 113, endPoint y: 188, distance: 174.4
click at [113, 188] on p "Note : We have customized views. Your views will look different." at bounding box center [258, 182] width 292 height 9
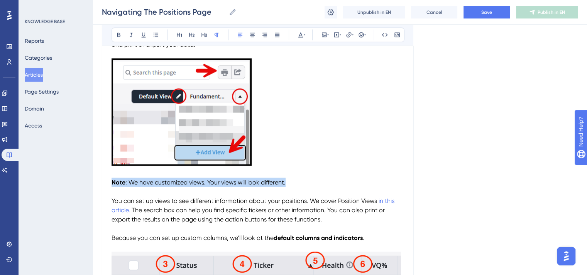
copy p "Note : We have customized views. Your views will look different."
click at [294, 188] on p "Note : We have customized views. Your views will look different." at bounding box center [258, 182] width 292 height 9
drag, startPoint x: 292, startPoint y: 186, endPoint x: 105, endPoint y: 184, distance: 186.7
drag, startPoint x: 295, startPoint y: 182, endPoint x: 103, endPoint y: 186, distance: 191.8
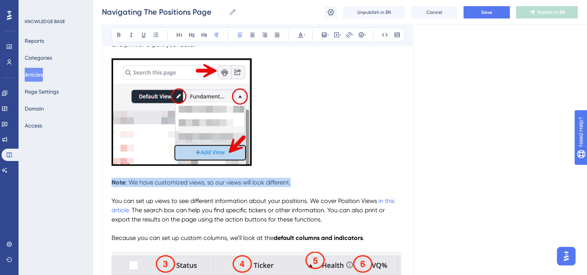
click at [298, 34] on icon at bounding box center [300, 35] width 6 height 6
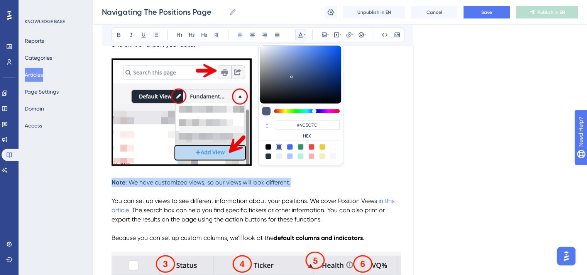
click at [268, 147] on div at bounding box center [268, 147] width 6 height 6
type input "#000000"
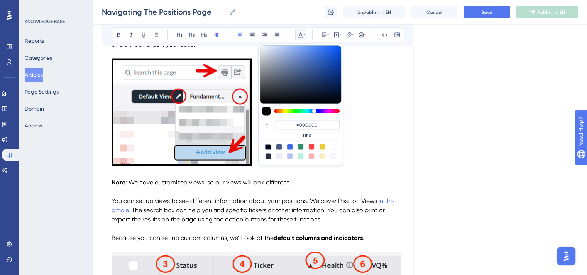
click at [317, 174] on p "To enrich screen reader interactions, please activate Accessibility in Grammarl…" at bounding box center [258, 173] width 292 height 9
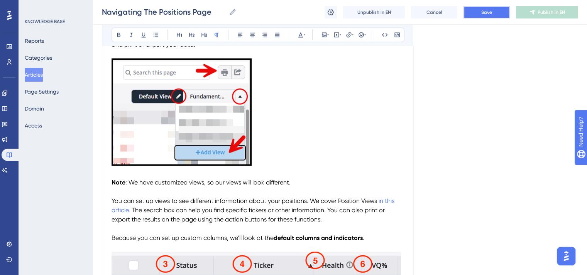
click at [472, 14] on button "Save" at bounding box center [486, 12] width 46 height 12
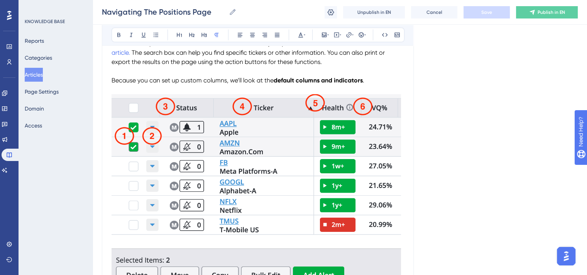
scroll to position [1603, 0]
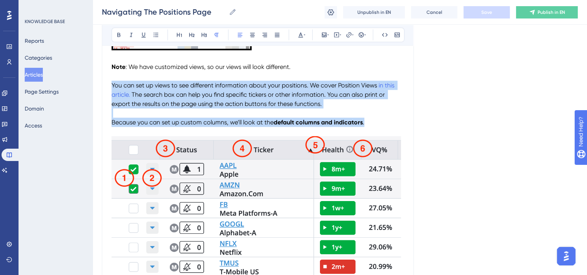
drag, startPoint x: 370, startPoint y: 127, endPoint x: 110, endPoint y: 92, distance: 262.8
copy div "You can set up views to see different information about your positions. We cove…"
click at [373, 114] on p "To enrich screen reader interactions, please activate Accessibility in Grammarl…" at bounding box center [258, 113] width 292 height 9
click at [374, 115] on p "To enrich screen reader interactions, please activate Accessibility in Grammarl…" at bounding box center [258, 113] width 292 height 9
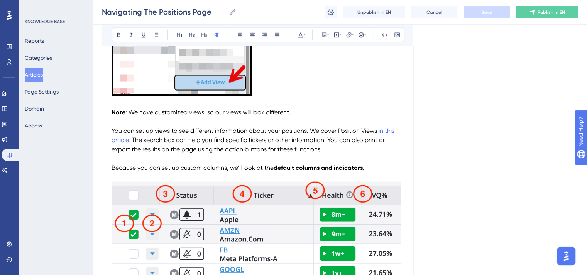
scroll to position [1564, 0]
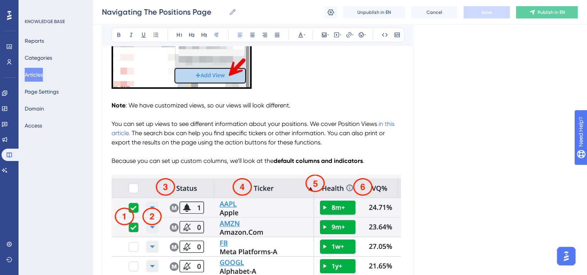
click at [372, 162] on p "Because you can set up custom columns, we’ll look at the default columns and in…" at bounding box center [258, 161] width 292 height 9
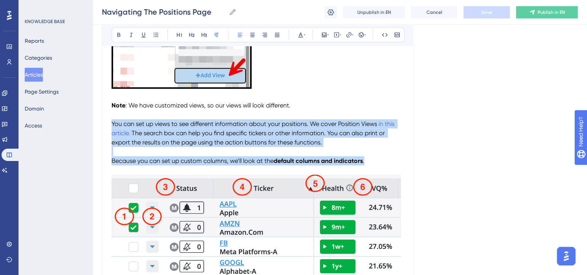
drag, startPoint x: 366, startPoint y: 164, endPoint x: 112, endPoint y: 130, distance: 256.2
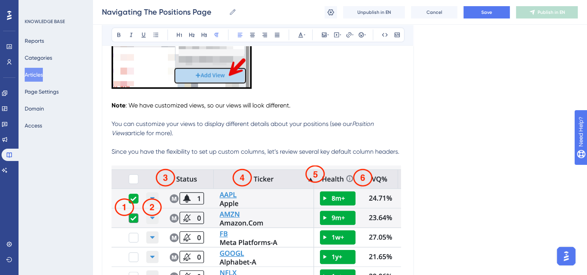
drag, startPoint x: 405, startPoint y: 158, endPoint x: 135, endPoint y: 135, distance: 271.0
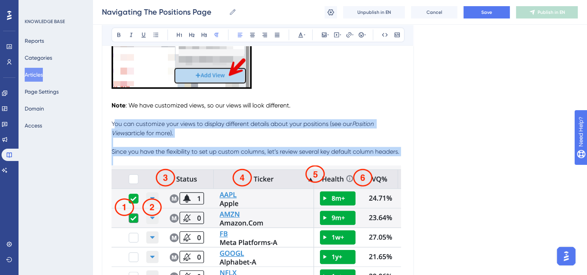
drag, startPoint x: 113, startPoint y: 127, endPoint x: 372, endPoint y: 165, distance: 262.1
click at [404, 157] on p "Since you have the flexibility to set up custom columns, let’s review several k…" at bounding box center [258, 151] width 292 height 9
drag, startPoint x: 401, startPoint y: 156, endPoint x: 111, endPoint y: 125, distance: 291.4
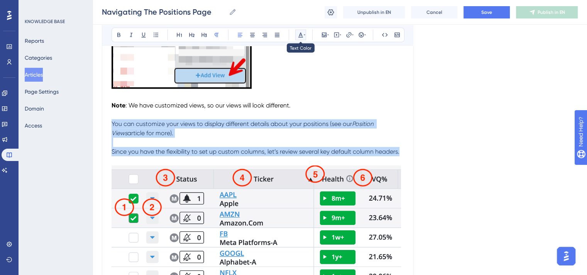
click at [299, 32] on icon at bounding box center [300, 35] width 6 height 6
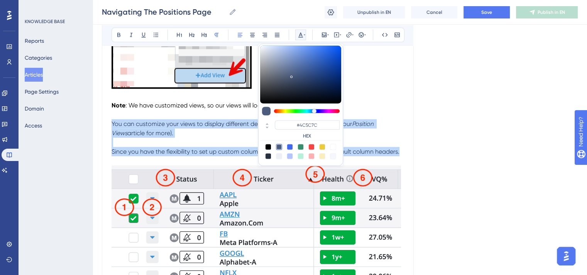
click at [268, 146] on div at bounding box center [268, 147] width 6 height 6
type input "#000000"
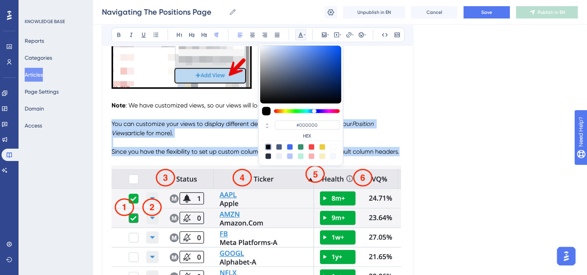
click at [230, 138] on p "You can customize your views to display different details about your positions …" at bounding box center [258, 129] width 292 height 19
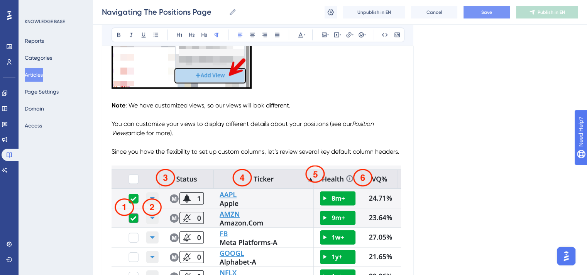
click at [488, 13] on span "Save" at bounding box center [486, 12] width 11 height 6
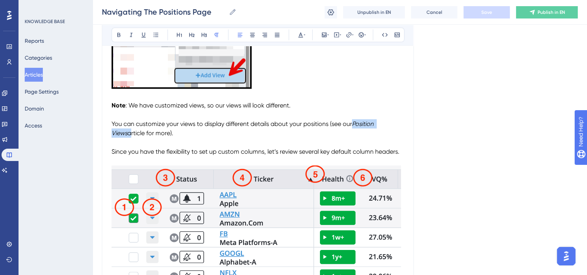
drag, startPoint x: 354, startPoint y: 129, endPoint x: 394, endPoint y: 129, distance: 39.7
click at [394, 129] on p "You can customize your views to display different details about your positions …" at bounding box center [258, 129] width 292 height 19
click at [346, 36] on icon at bounding box center [348, 34] width 5 height 5
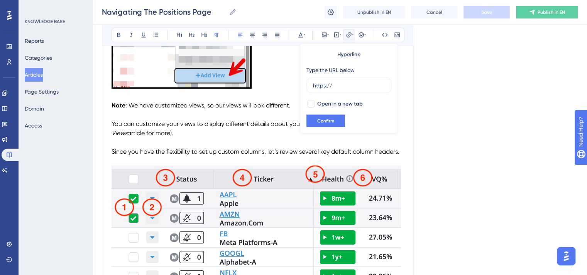
drag, startPoint x: 343, startPoint y: 83, endPoint x: 302, endPoint y: 83, distance: 40.1
click at [302, 83] on div "Hyperlink Type the URL below https:// Open in a new tab Confirm" at bounding box center [349, 89] width 98 height 90
type input "https://learn.tradesmith.com/en/articles/1637-your-position-views"
click at [311, 105] on div at bounding box center [311, 104] width 8 height 8
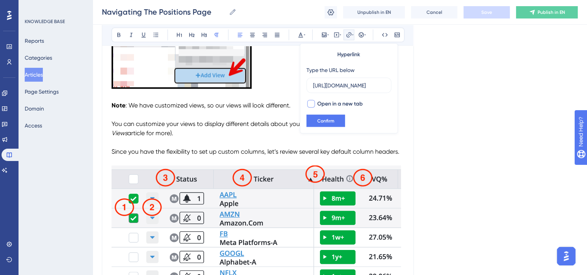
checkbox input "true"
click at [332, 119] on span "Confirm" at bounding box center [325, 121] width 17 height 6
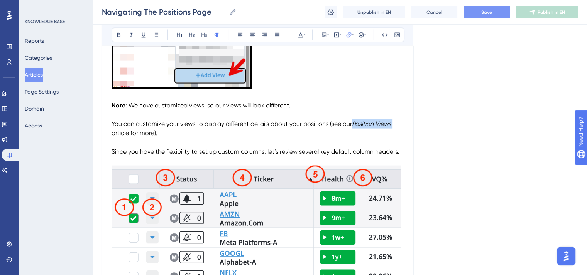
click at [490, 11] on span "Save" at bounding box center [486, 12] width 11 height 6
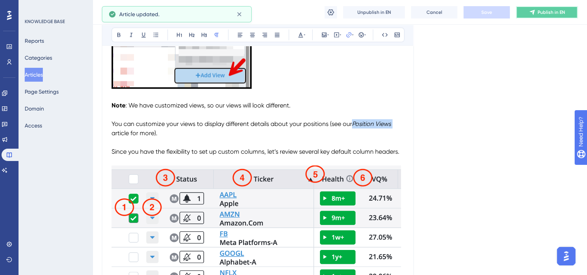
click at [546, 10] on span "Publish in EN" at bounding box center [550, 12] width 27 height 6
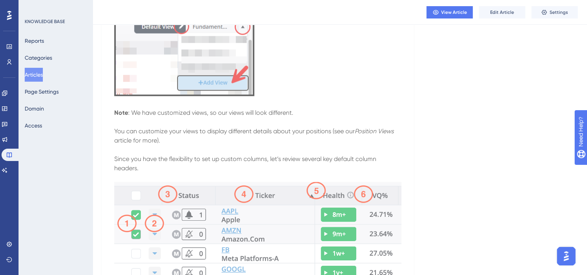
scroll to position [1502, 0]
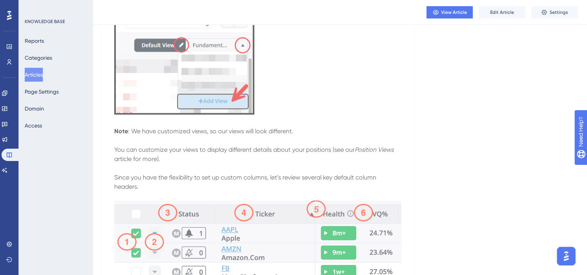
click at [295, 105] on p at bounding box center [257, 62] width 287 height 110
